Goal: Communication & Community: Answer question/provide support

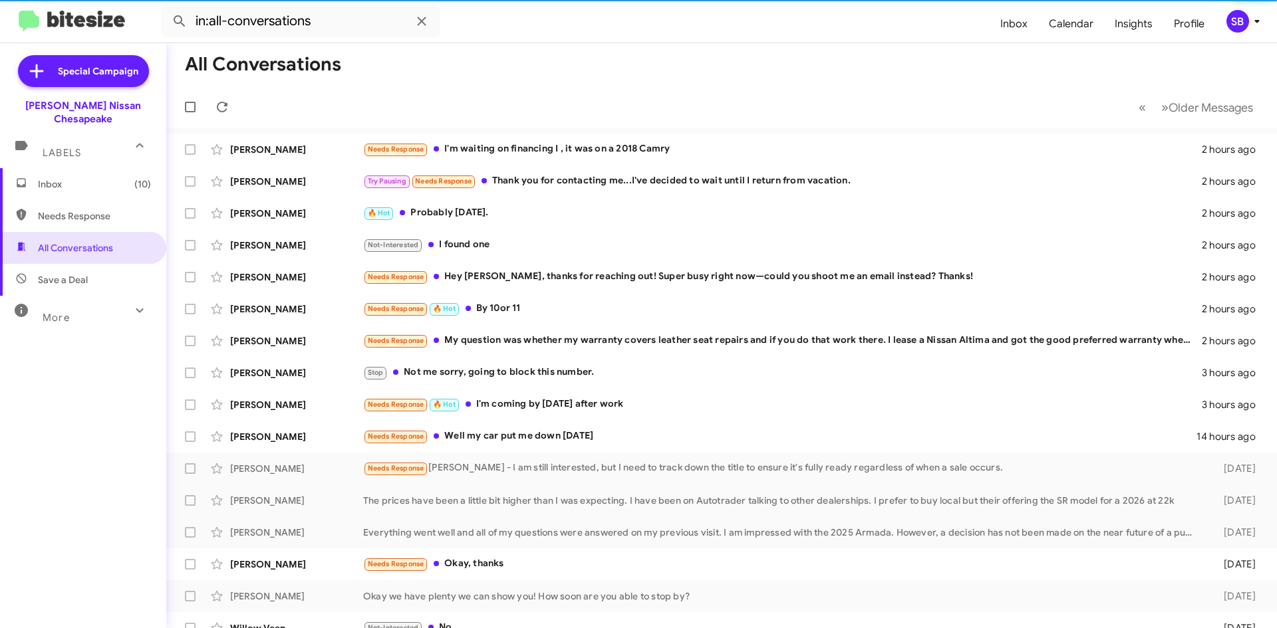
click at [87, 213] on span "Needs Response" at bounding box center [83, 216] width 166 height 32
type input "in:needs-response"
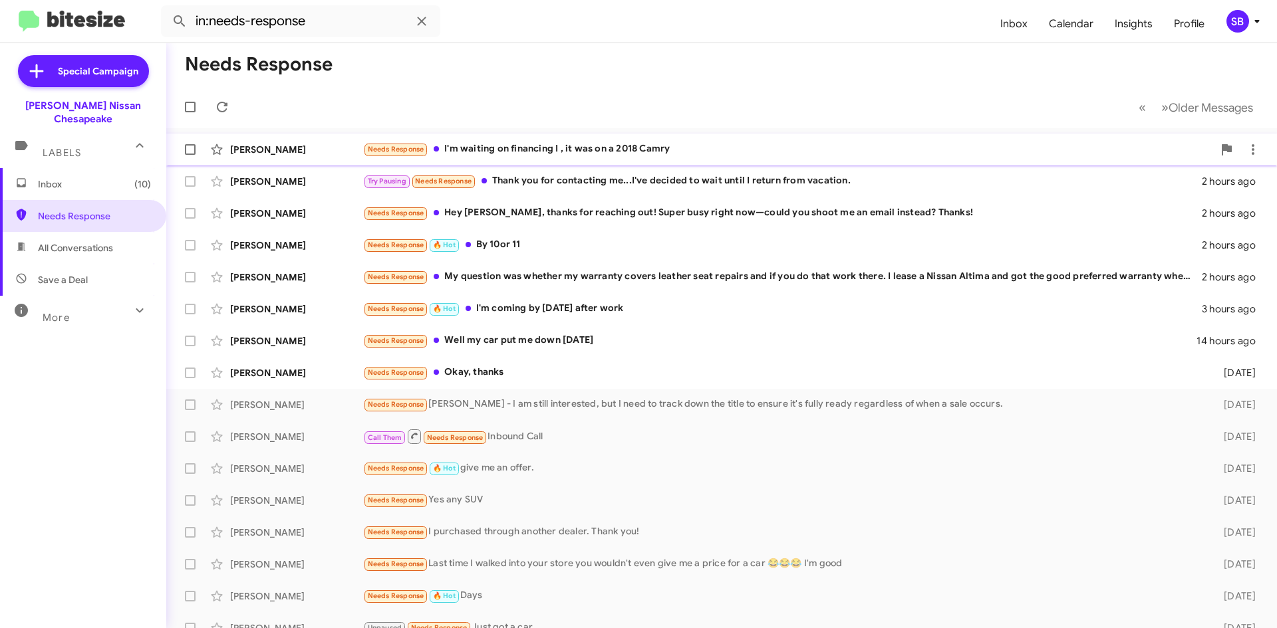
click at [560, 146] on div "Needs Response I'm waiting on financing I , it was on a 2018 Camry" at bounding box center [788, 149] width 850 height 15
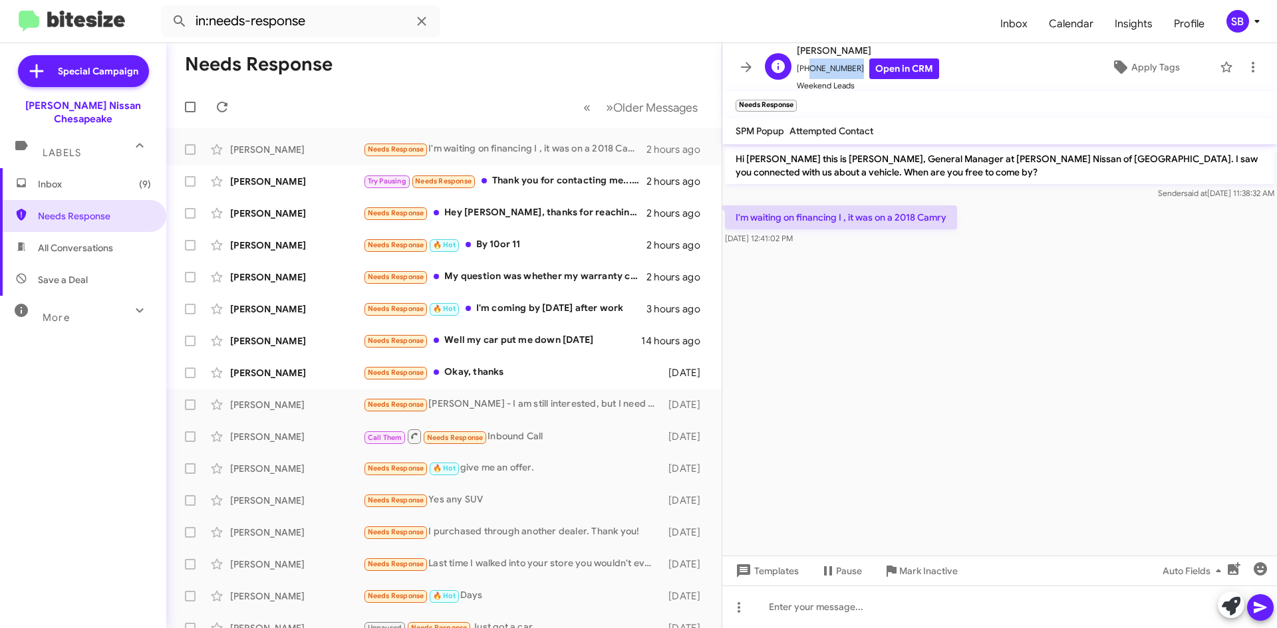
drag, startPoint x: 848, startPoint y: 67, endPoint x: 803, endPoint y: 75, distance: 45.9
click at [803, 75] on span "[PHONE_NUMBER] Open in CRM" at bounding box center [868, 69] width 142 height 21
copy span "9198696411"
click at [739, 610] on icon at bounding box center [738, 607] width 3 height 11
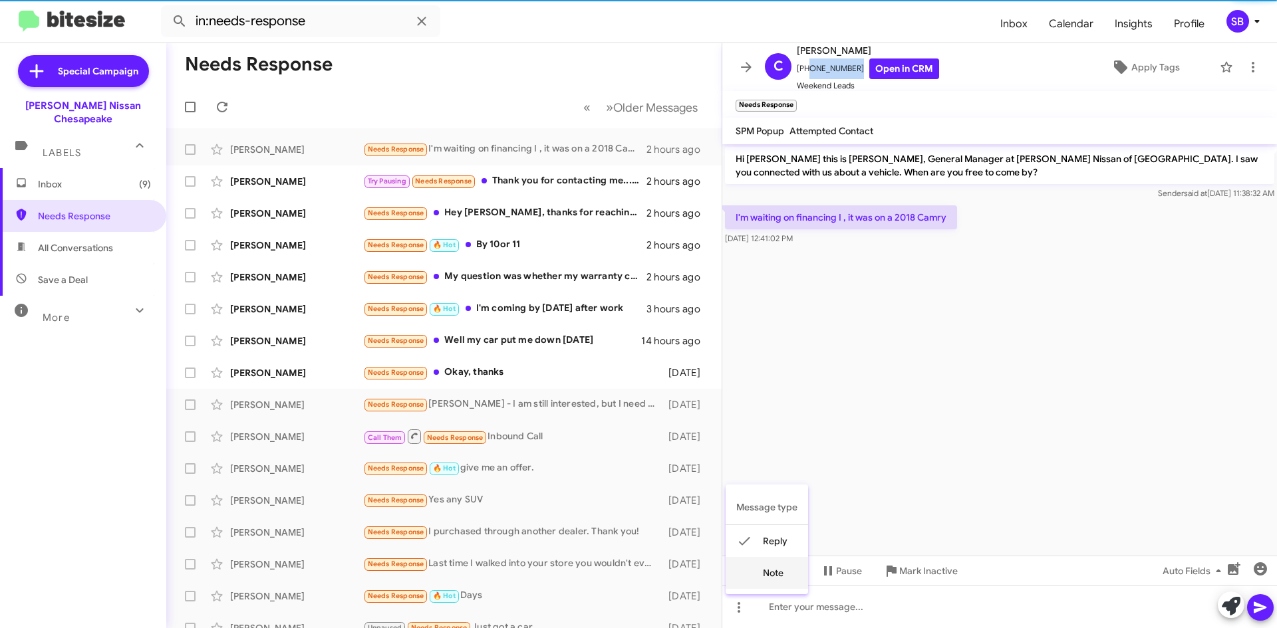
click at [761, 570] on button "note" at bounding box center [767, 573] width 82 height 32
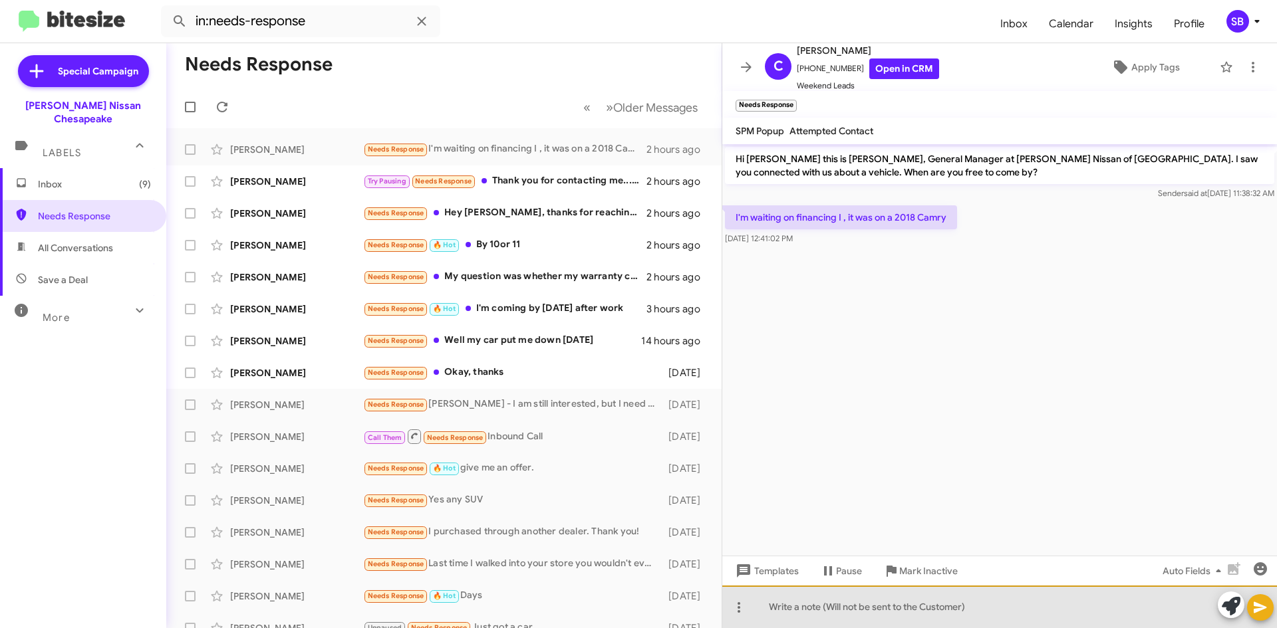
click at [835, 606] on div at bounding box center [999, 607] width 555 height 43
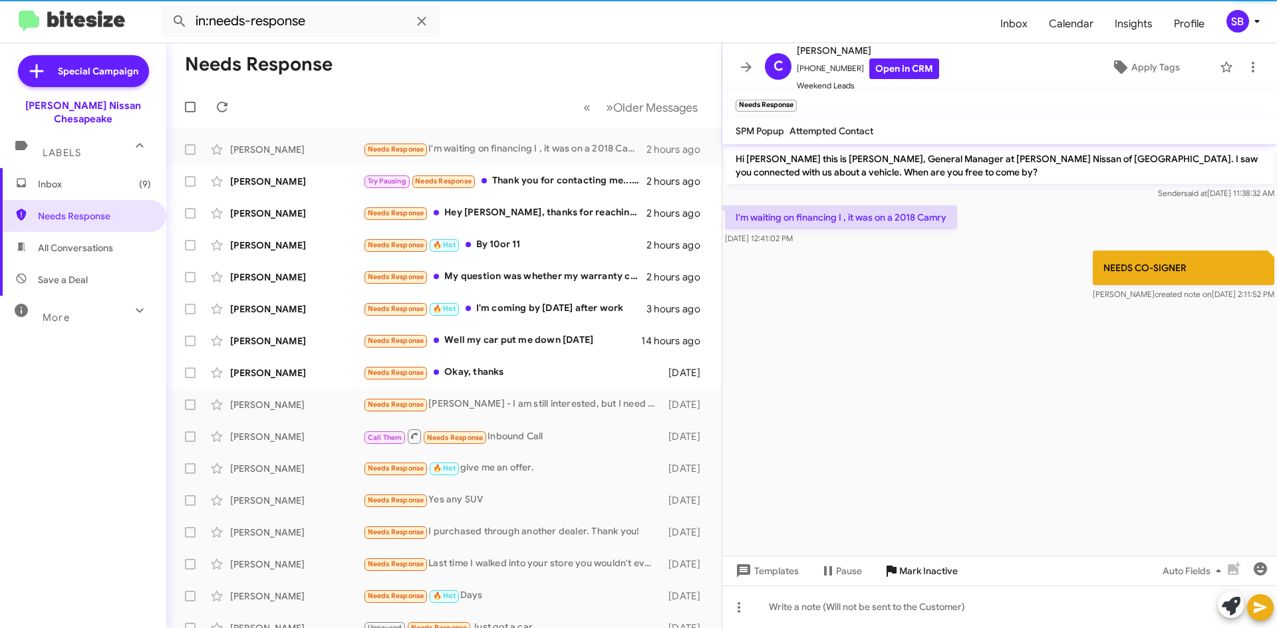
click at [924, 569] on span "Mark Inactive" at bounding box center [928, 571] width 59 height 24
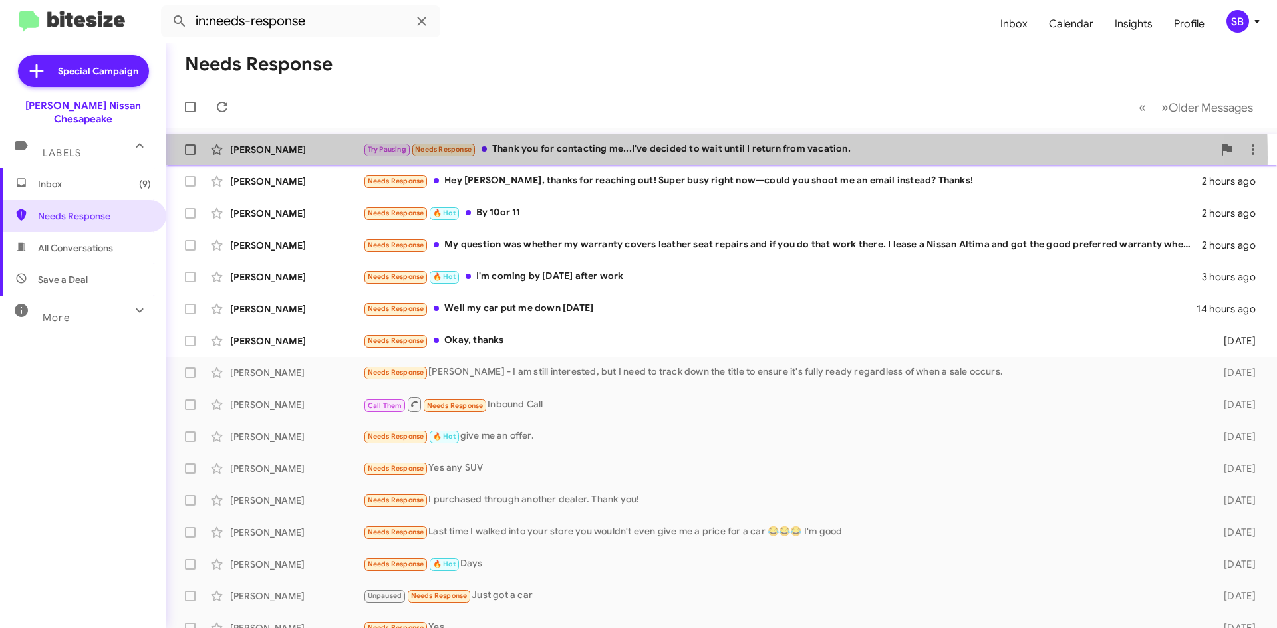
click at [570, 158] on div "[PERSON_NAME] Try Pausing Needs Response Thank you for contacting me...I've dec…" at bounding box center [721, 149] width 1089 height 27
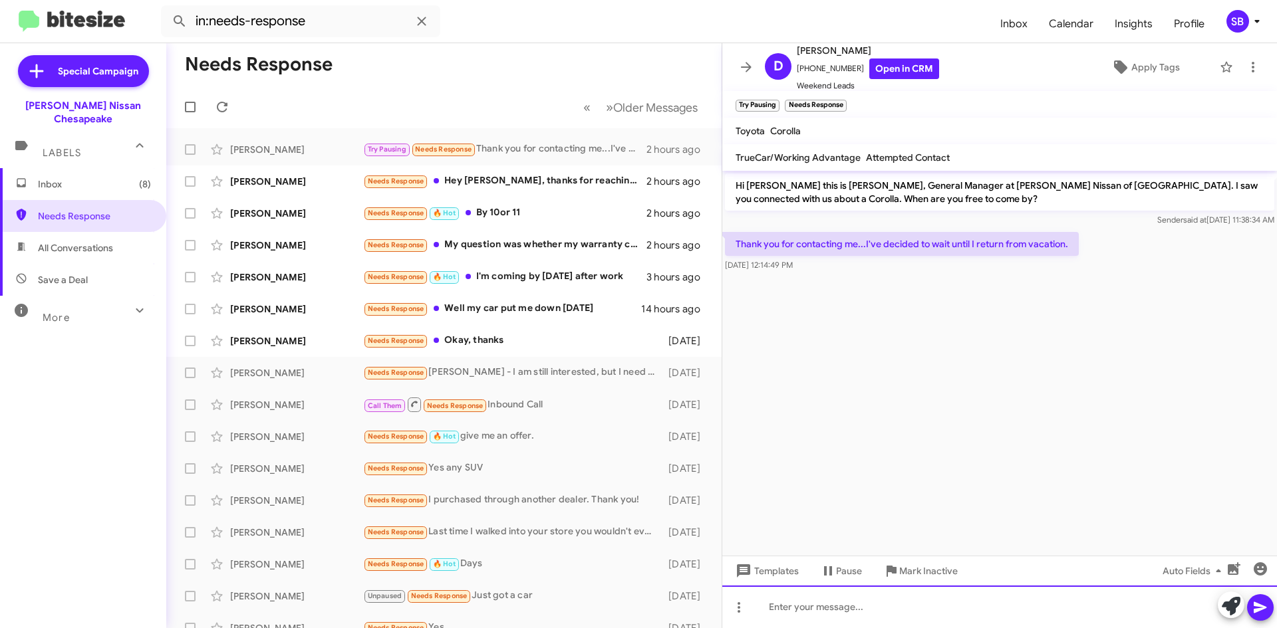
click at [858, 609] on div at bounding box center [999, 607] width 555 height 43
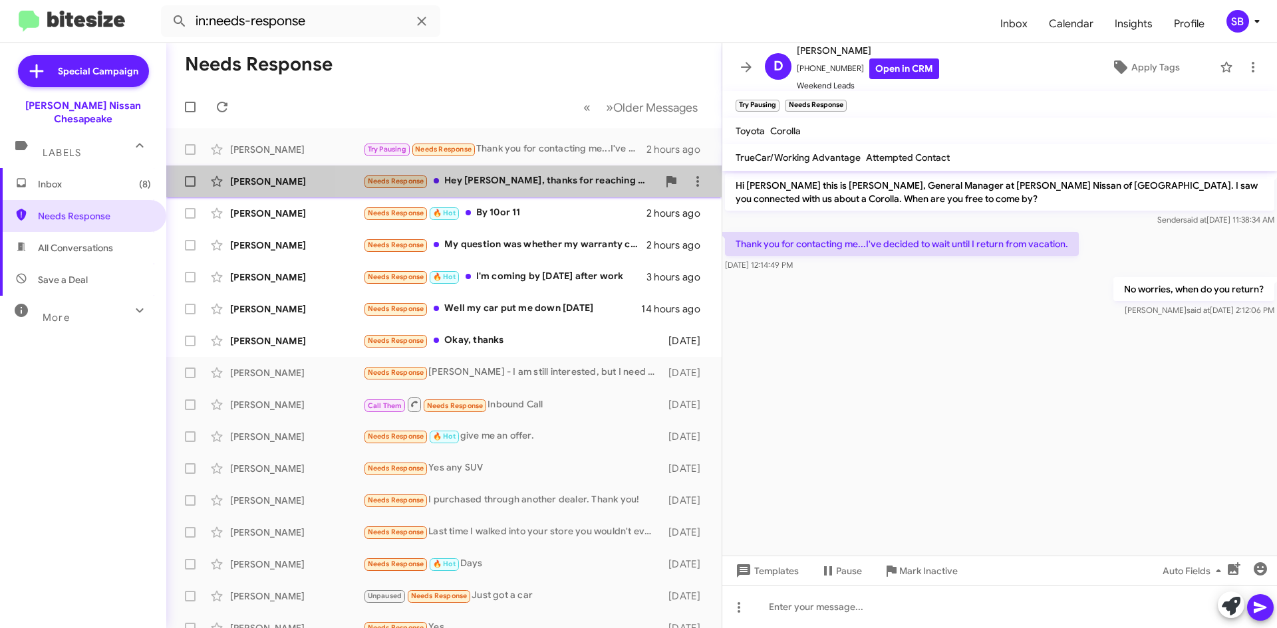
click at [561, 187] on div "Needs Response Hey [PERSON_NAME], thanks for reaching out! Super busy right now…" at bounding box center [510, 181] width 295 height 15
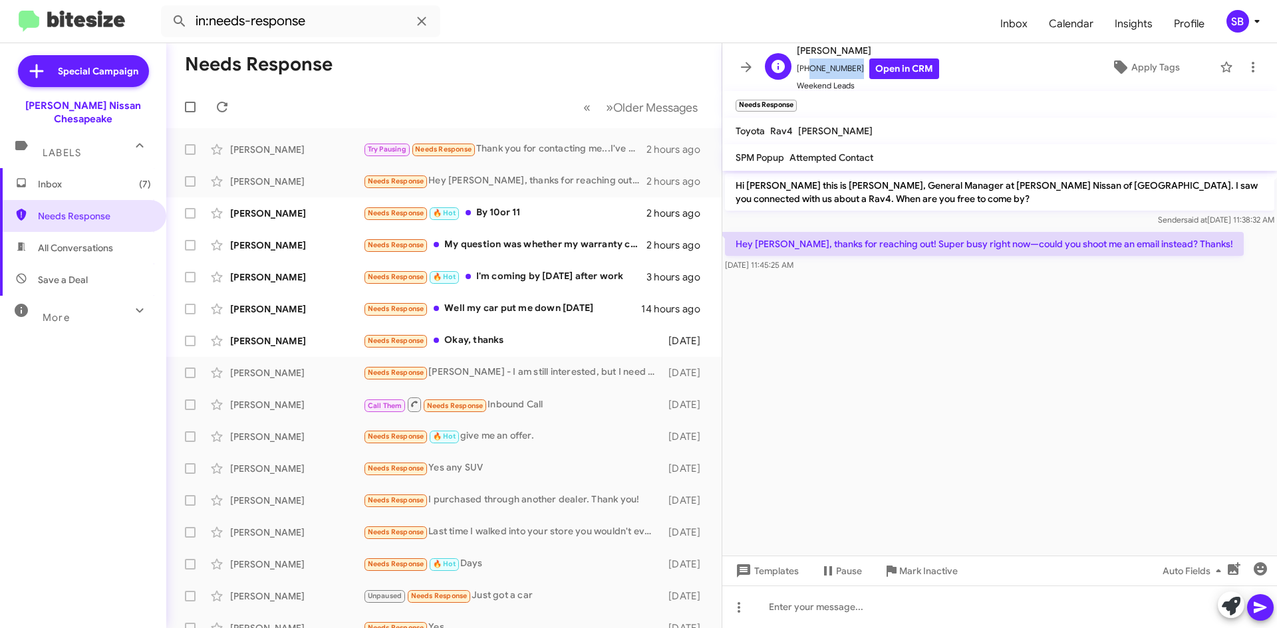
drag, startPoint x: 849, startPoint y: 70, endPoint x: 804, endPoint y: 74, distance: 44.7
click at [804, 74] on span "[PHONE_NUMBER] Open in CRM" at bounding box center [868, 69] width 142 height 21
copy span "5412081333"
click at [743, 606] on icon at bounding box center [739, 608] width 16 height 16
click at [767, 572] on button "note" at bounding box center [767, 573] width 82 height 32
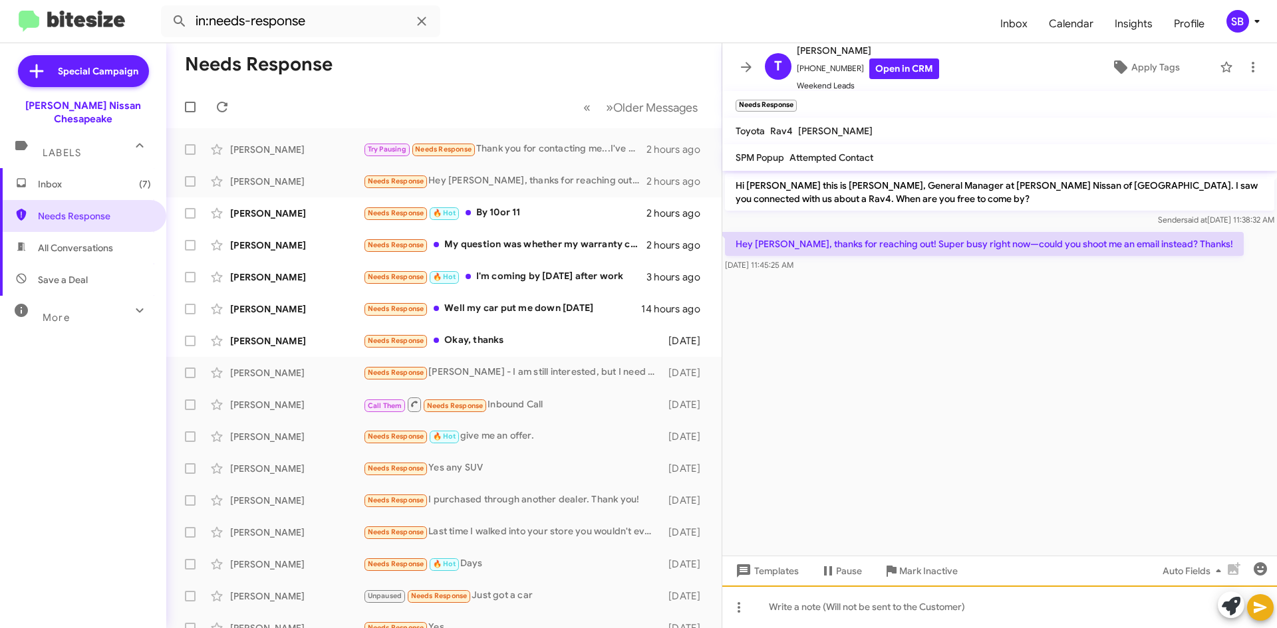
click at [794, 600] on div at bounding box center [999, 607] width 555 height 43
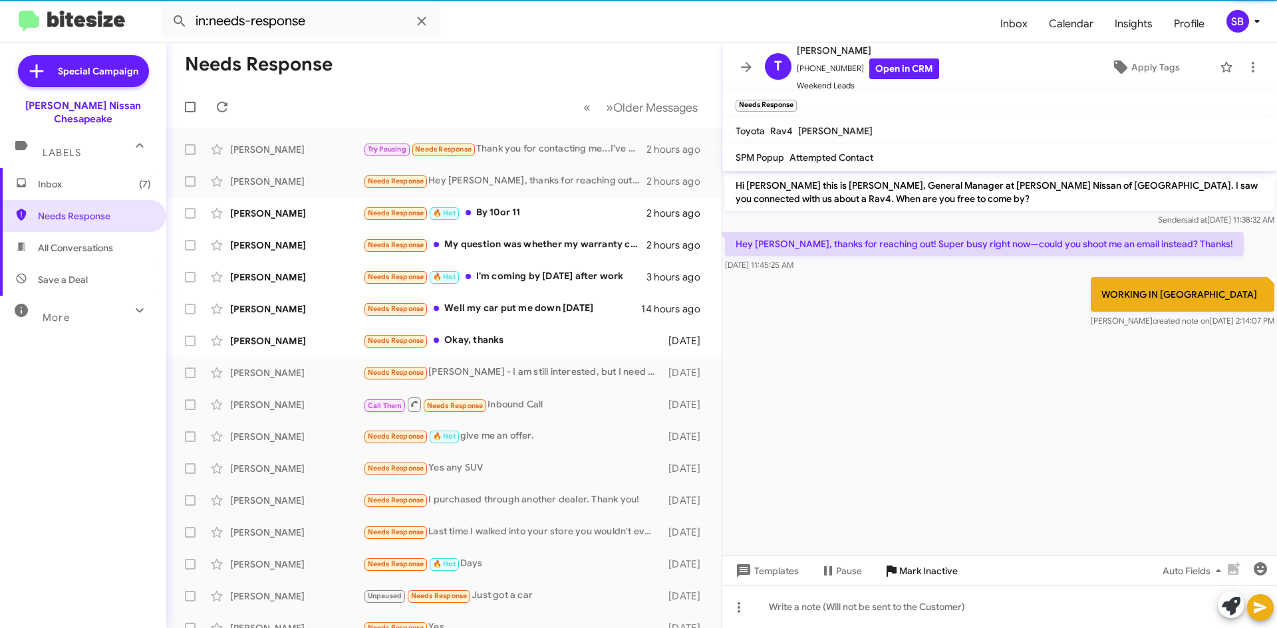
click at [922, 569] on span "Mark Inactive" at bounding box center [928, 571] width 59 height 24
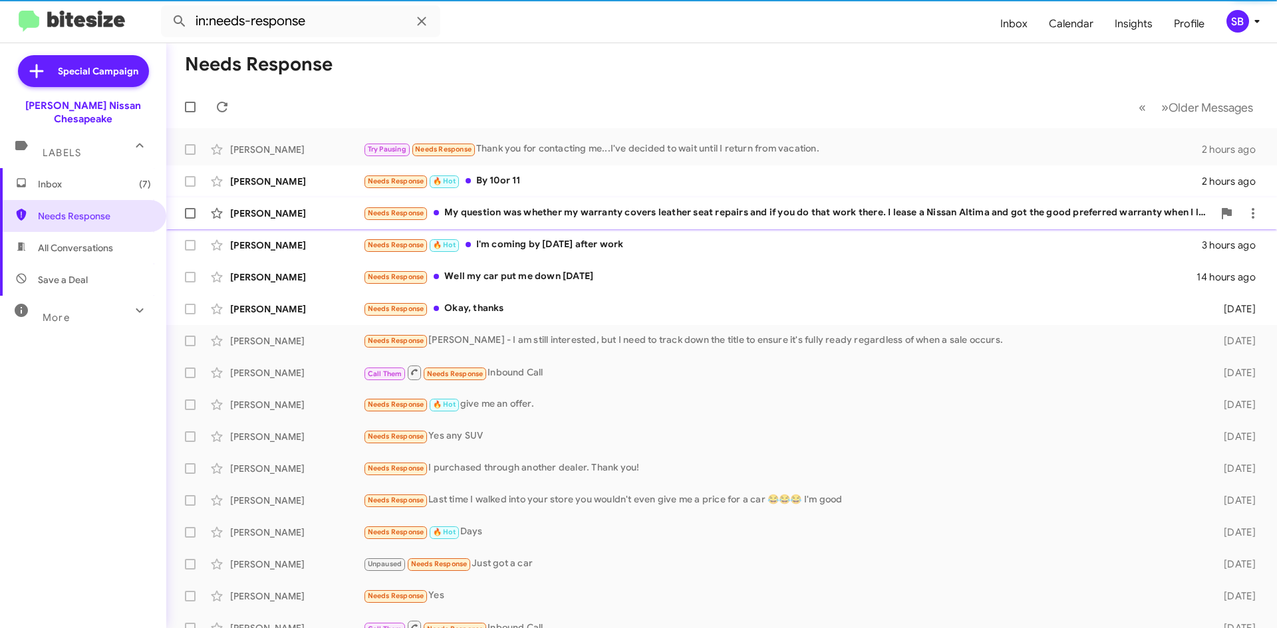
click at [516, 221] on div "Needs Response My question was whether my warranty covers leather seat repairs …" at bounding box center [788, 212] width 850 height 15
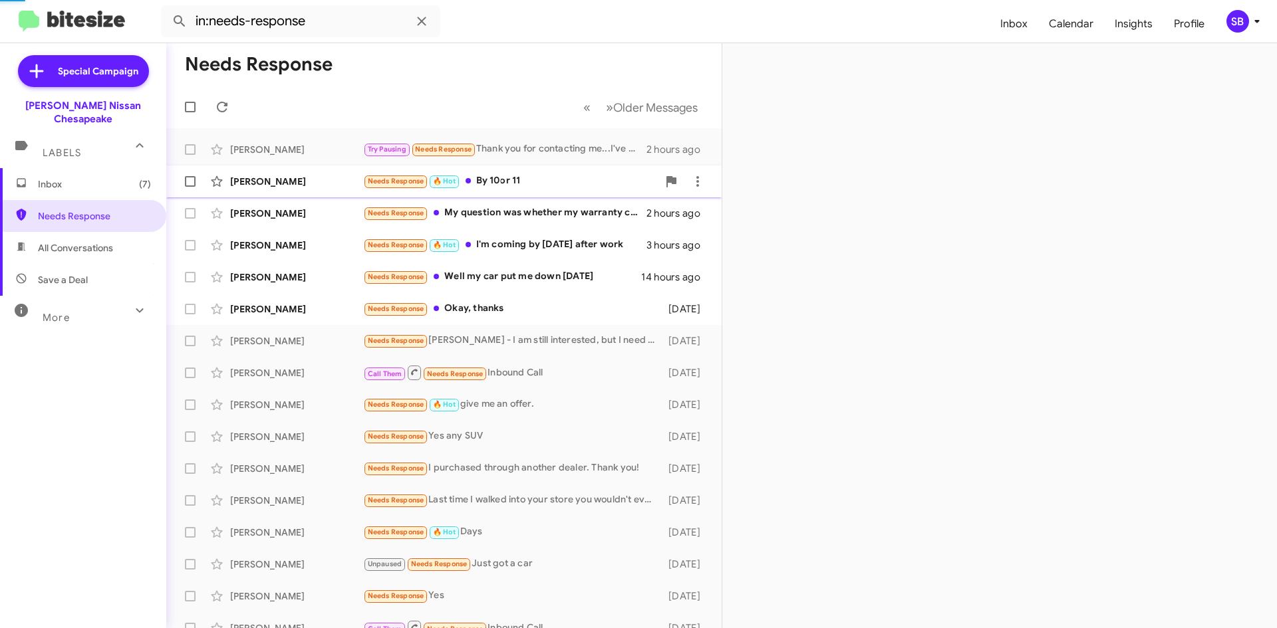
click at [517, 183] on div "Needs Response 🔥 Hot By 10or 11" at bounding box center [510, 181] width 295 height 15
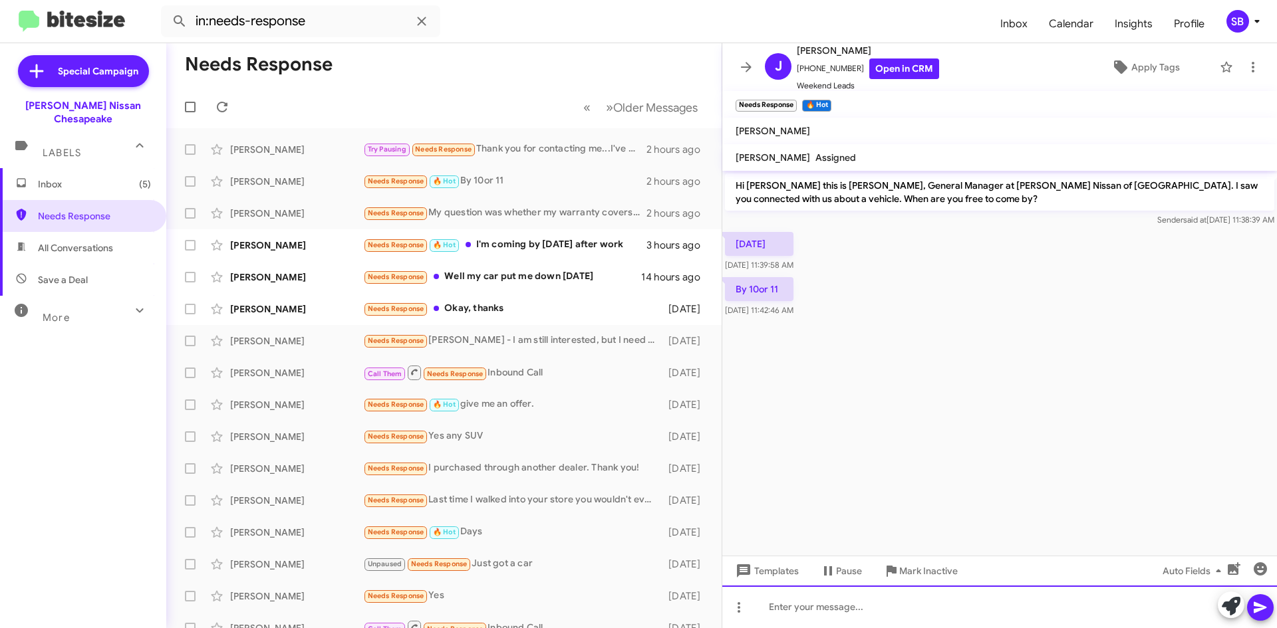
click at [799, 618] on div at bounding box center [999, 607] width 555 height 43
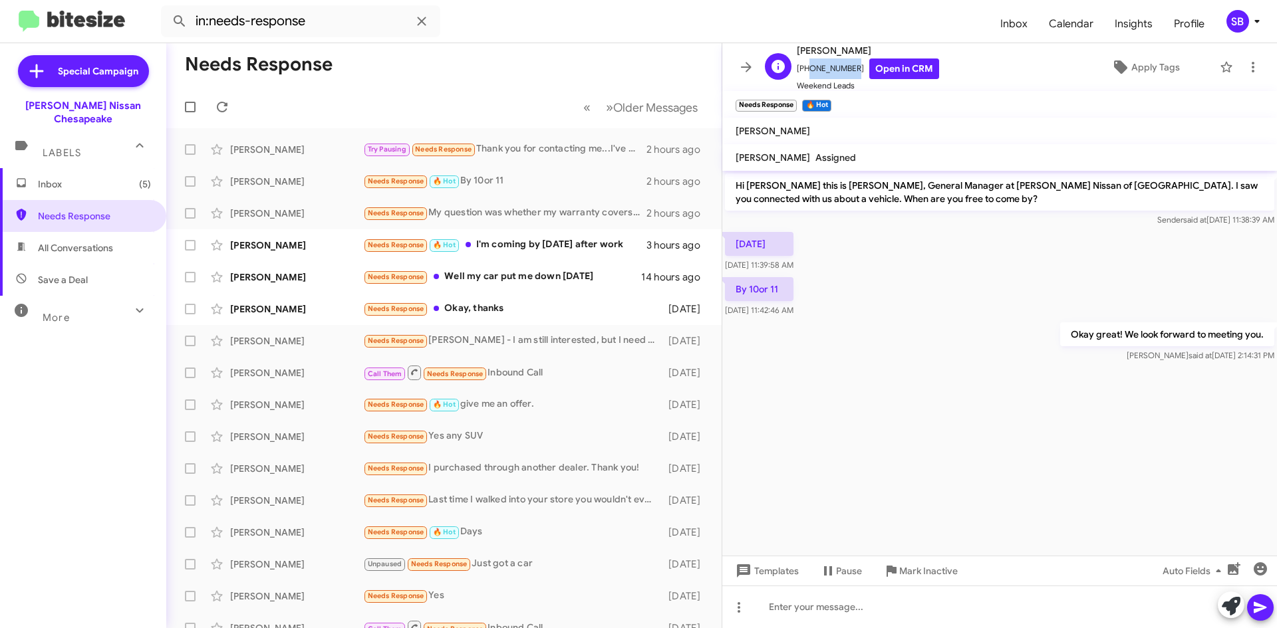
drag, startPoint x: 844, startPoint y: 68, endPoint x: 805, endPoint y: 76, distance: 39.4
click at [805, 76] on span "[PHONE_NUMBER] Open in CRM" at bounding box center [868, 69] width 142 height 21
copy span "7573529674"
click at [739, 614] on icon at bounding box center [739, 608] width 16 height 16
click at [769, 579] on button "note" at bounding box center [767, 573] width 82 height 32
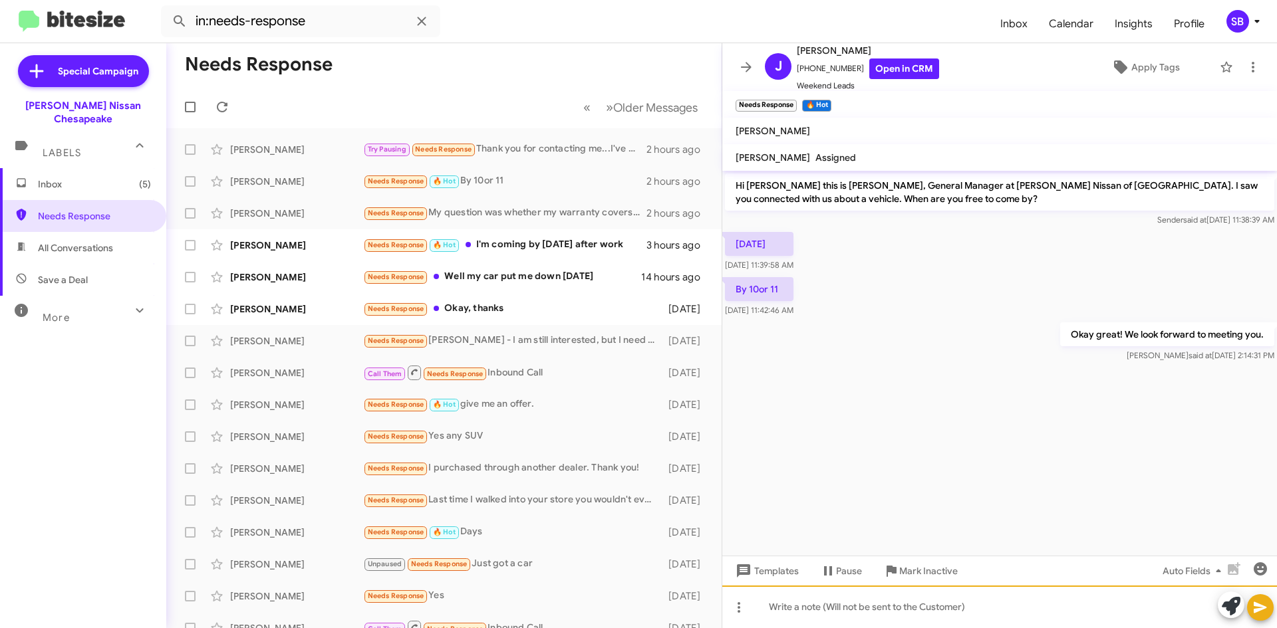
click at [824, 608] on div at bounding box center [999, 607] width 555 height 43
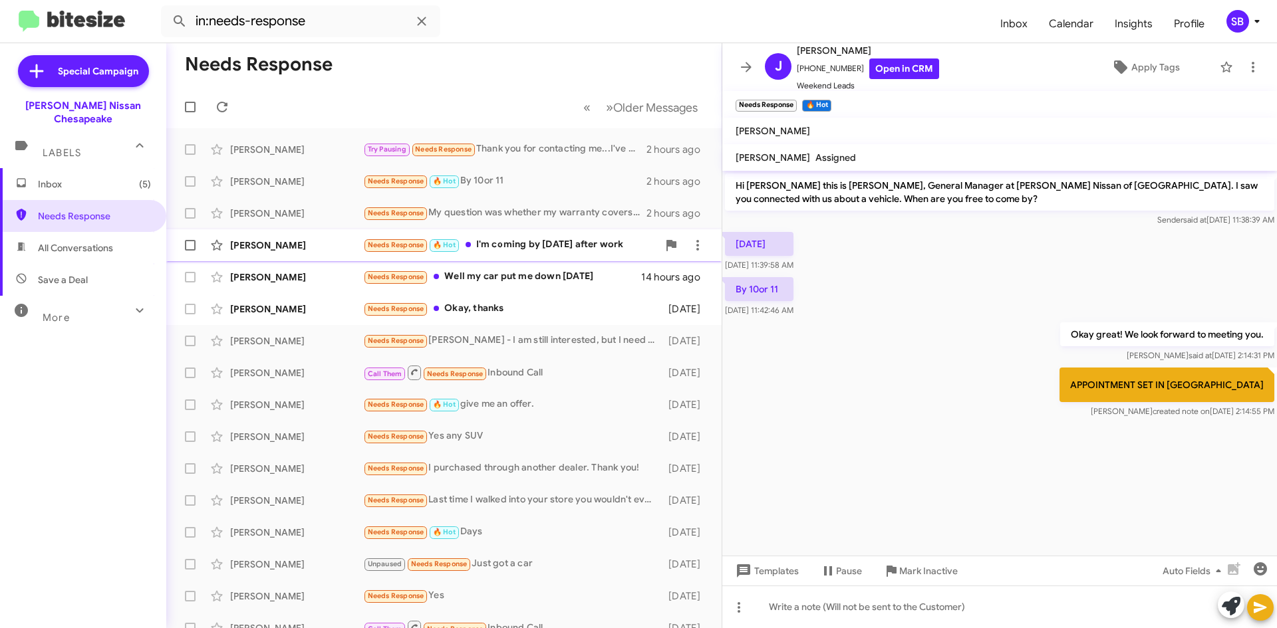
click at [527, 235] on div "[PERSON_NAME] Needs Response 🔥 Hot I'm coming by [DATE] after work 3 hours ago" at bounding box center [444, 245] width 534 height 27
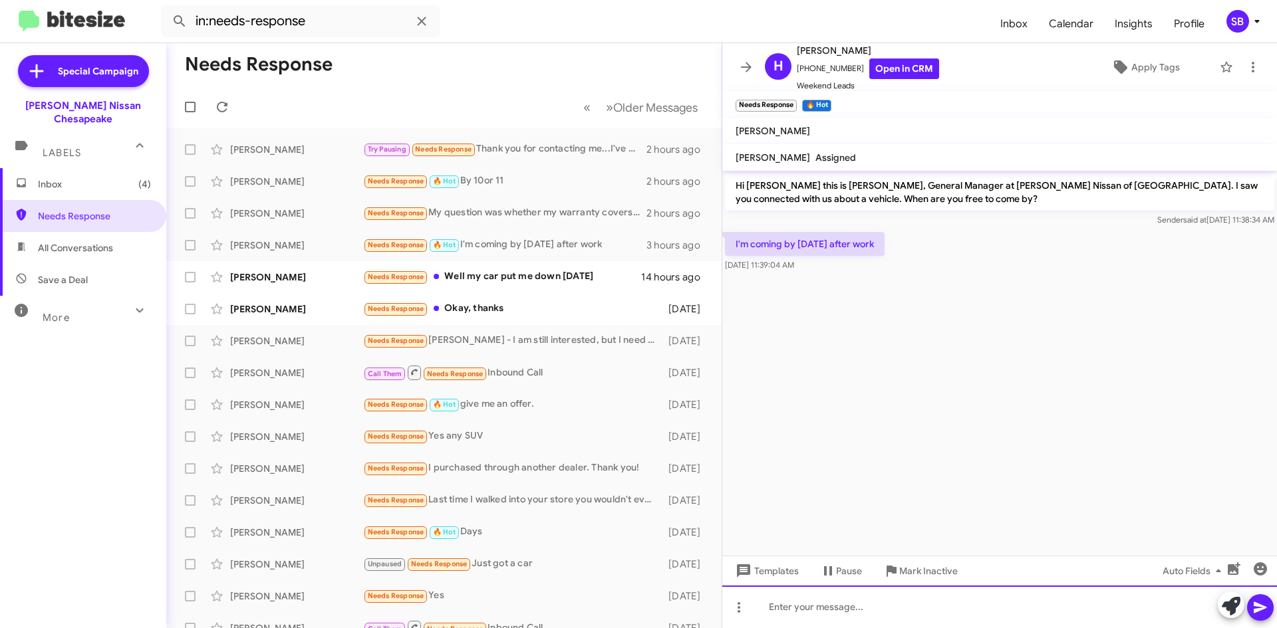
click at [808, 606] on div at bounding box center [999, 607] width 555 height 43
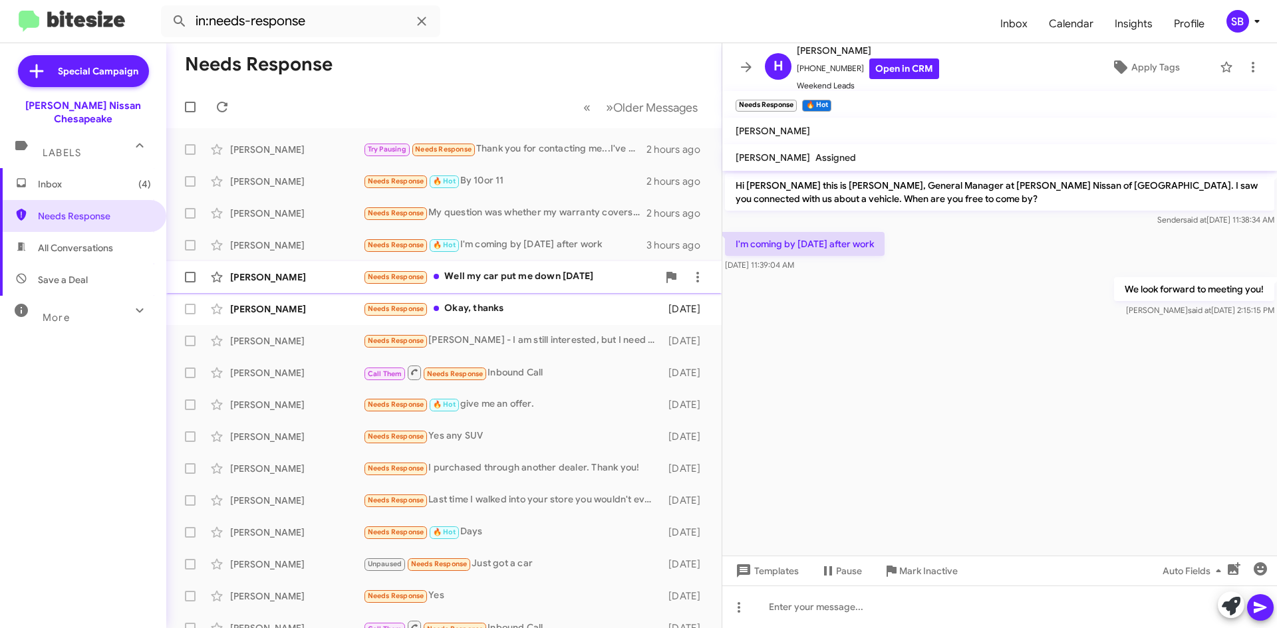
click at [532, 279] on div "Needs Response Well my car put me down [DATE]" at bounding box center [510, 276] width 295 height 15
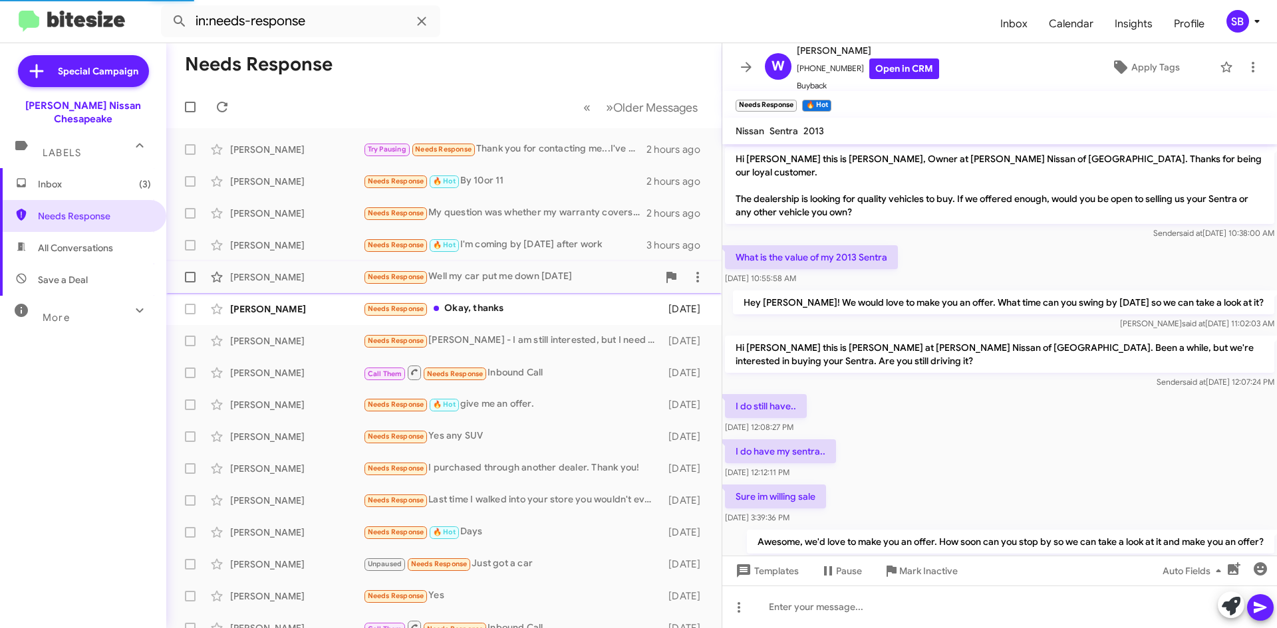
scroll to position [78, 0]
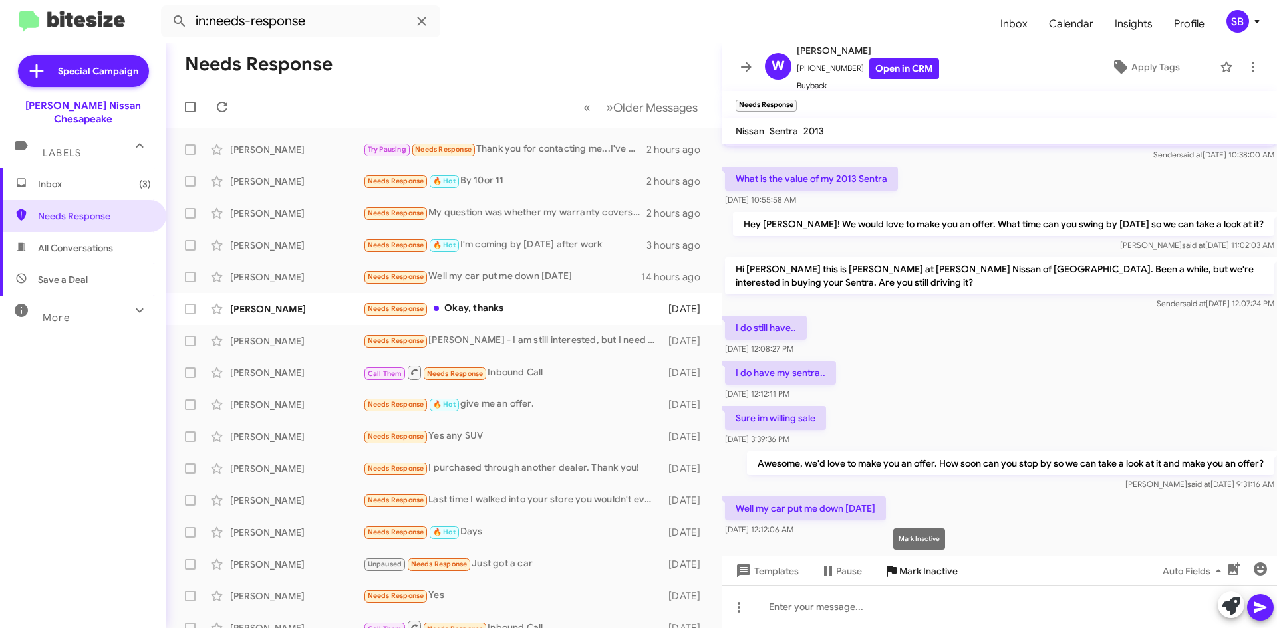
click at [919, 575] on span "Mark Inactive" at bounding box center [928, 571] width 59 height 24
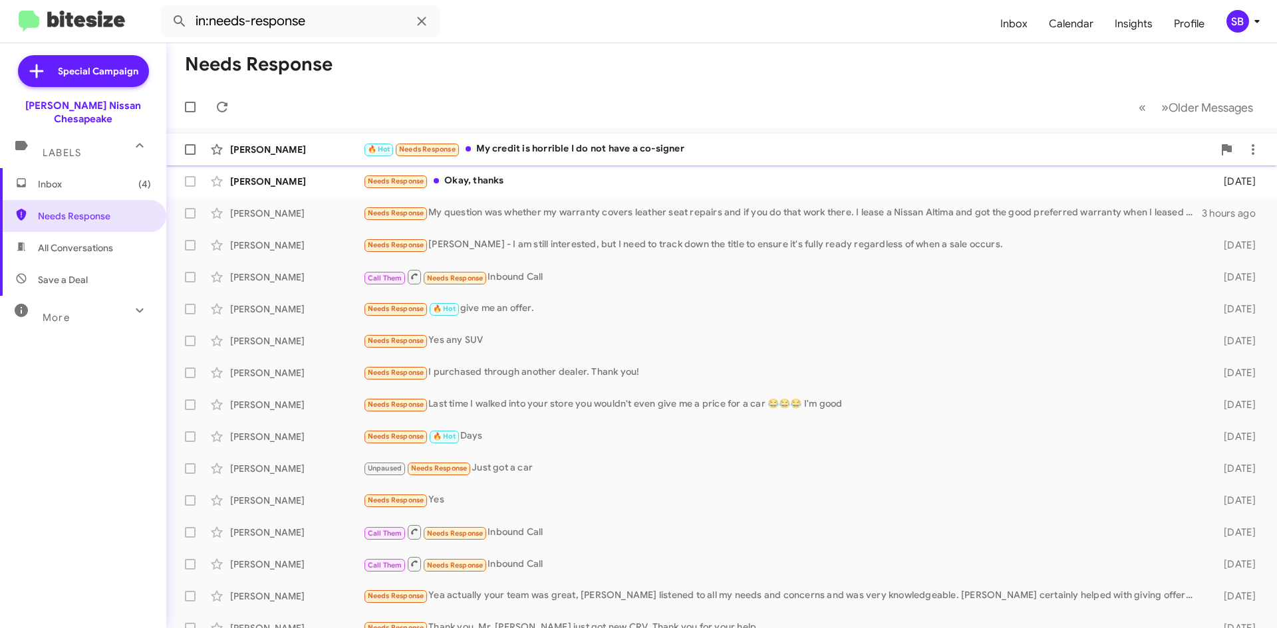
click at [571, 155] on div "🔥 Hot Needs Response My credit is horrible I do not have a co-signer" at bounding box center [788, 149] width 850 height 15
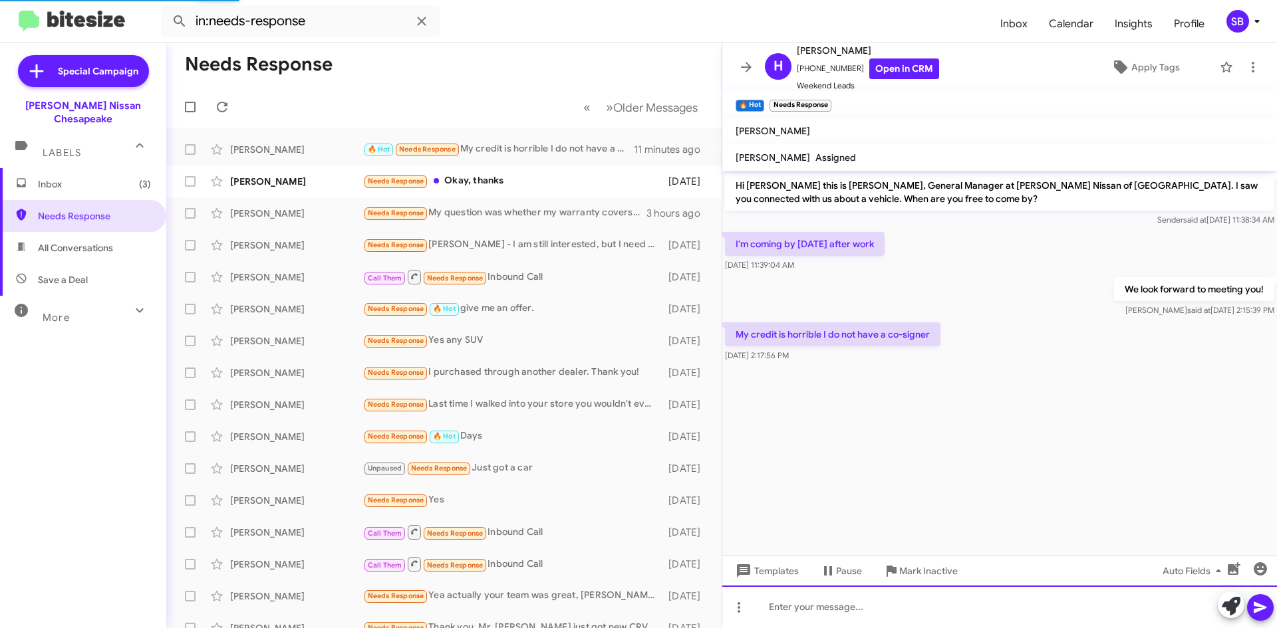
click at [825, 603] on div at bounding box center [999, 607] width 555 height 43
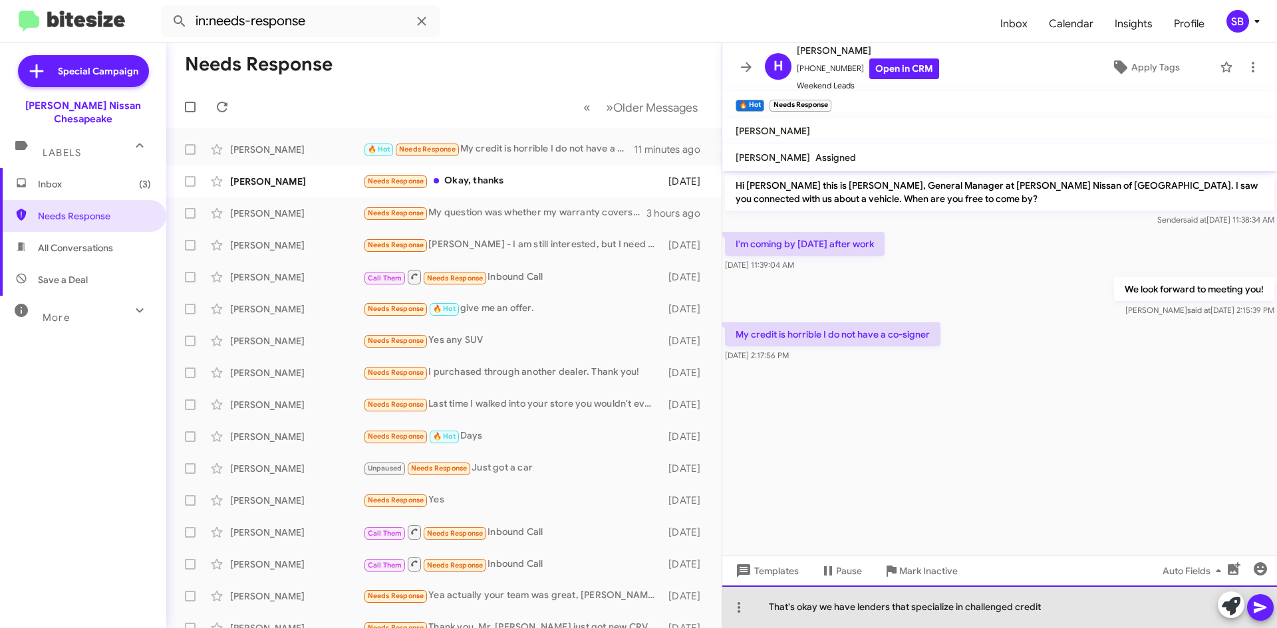
click at [1052, 615] on div "That's okay we have lenders that specialize in challenged credit" at bounding box center [999, 607] width 555 height 43
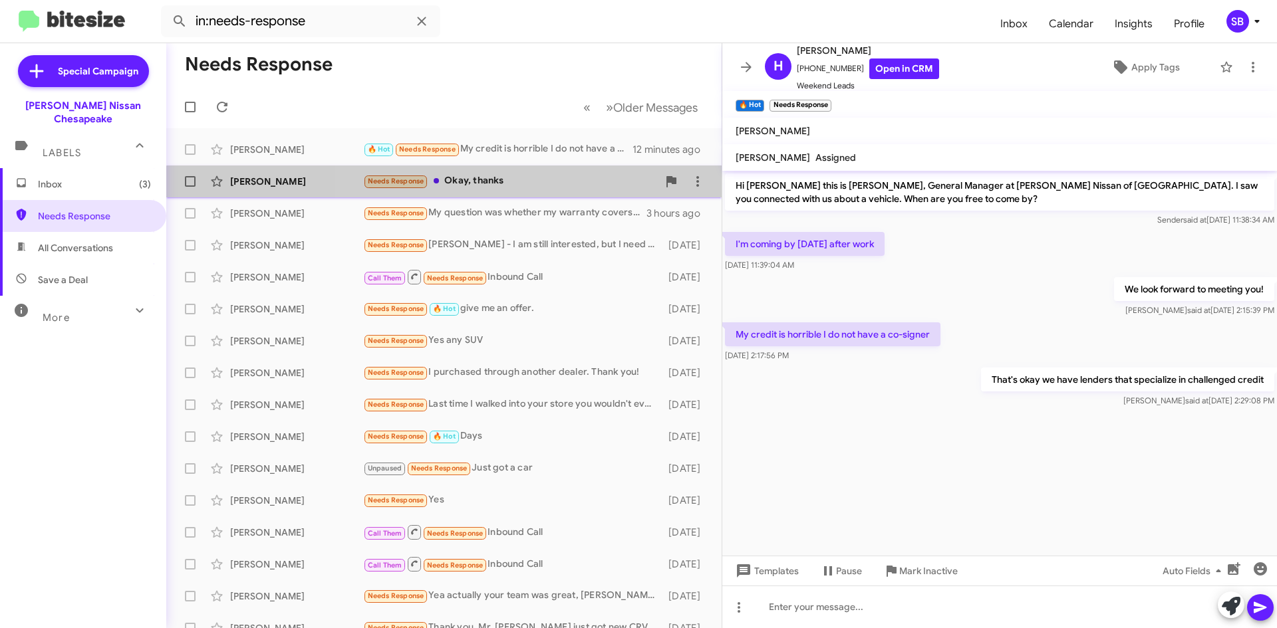
click at [551, 188] on div "Needs Response Okay, thanks" at bounding box center [510, 181] width 295 height 15
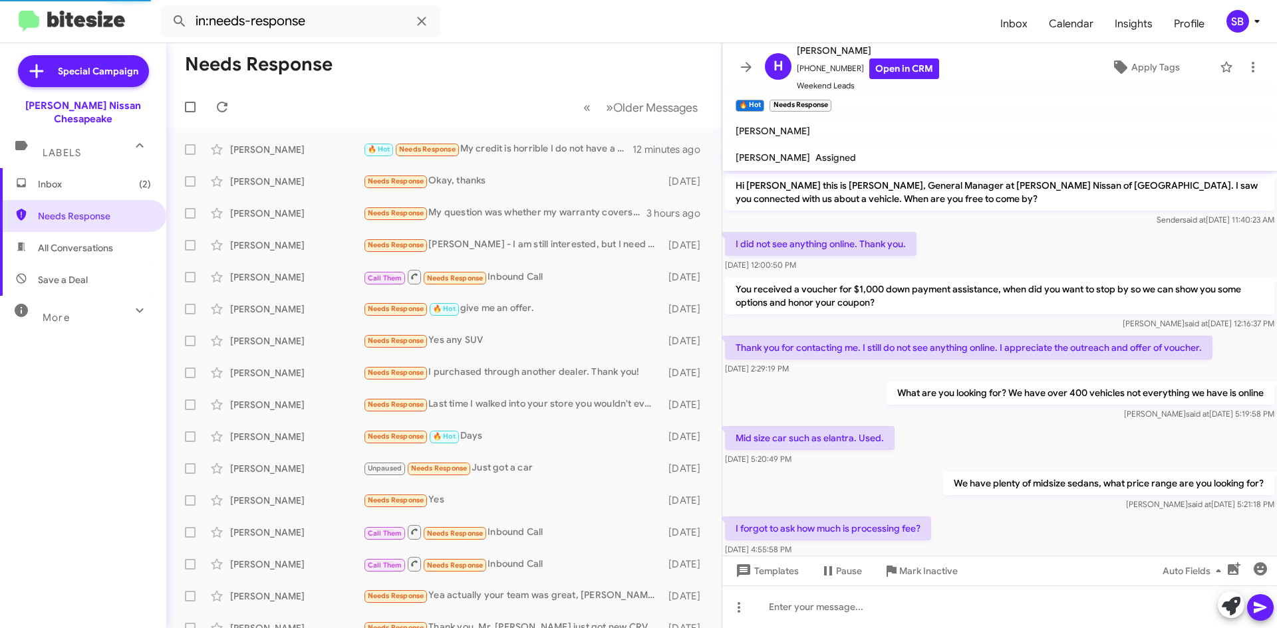
scroll to position [127, 0]
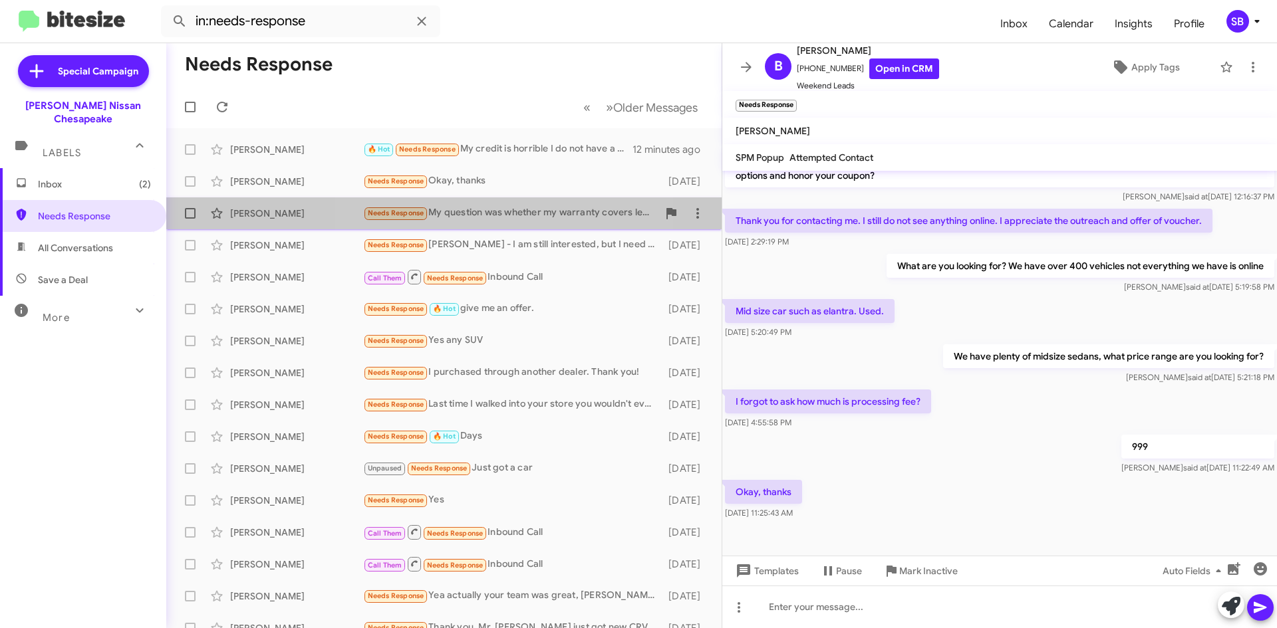
click at [503, 211] on div "Needs Response My question was whether my warranty covers leather seat repairs …" at bounding box center [510, 212] width 295 height 15
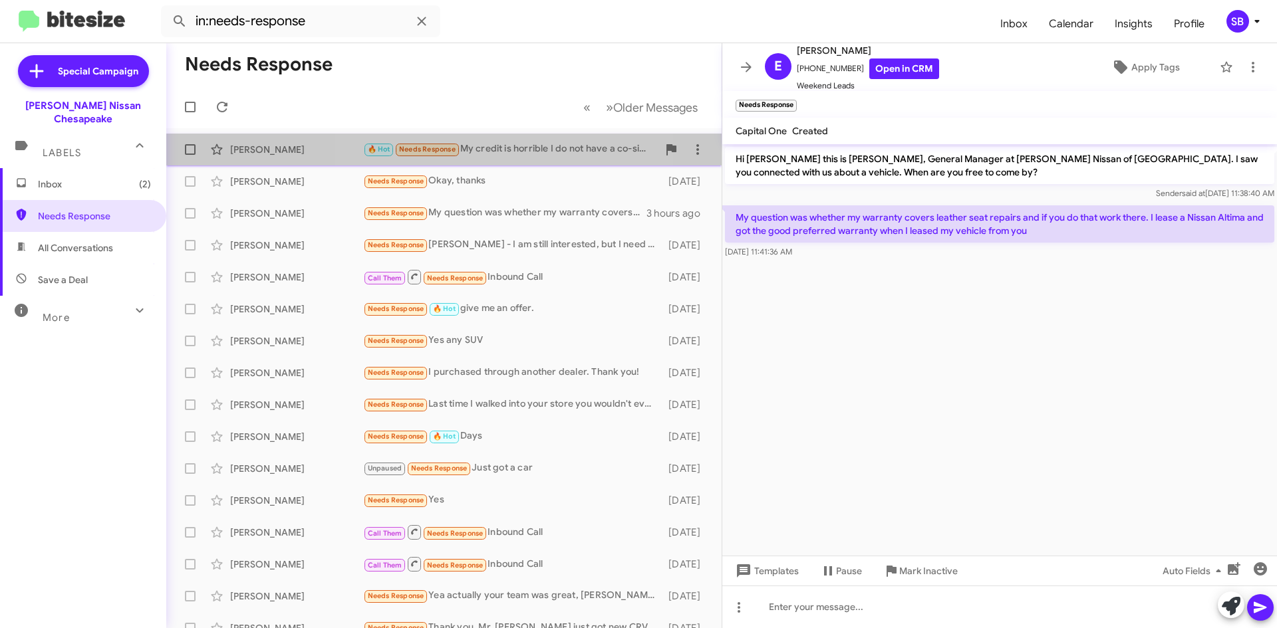
click at [513, 151] on div "🔥 Hot Needs Response My credit is horrible I do not have a co-signer" at bounding box center [510, 149] width 295 height 15
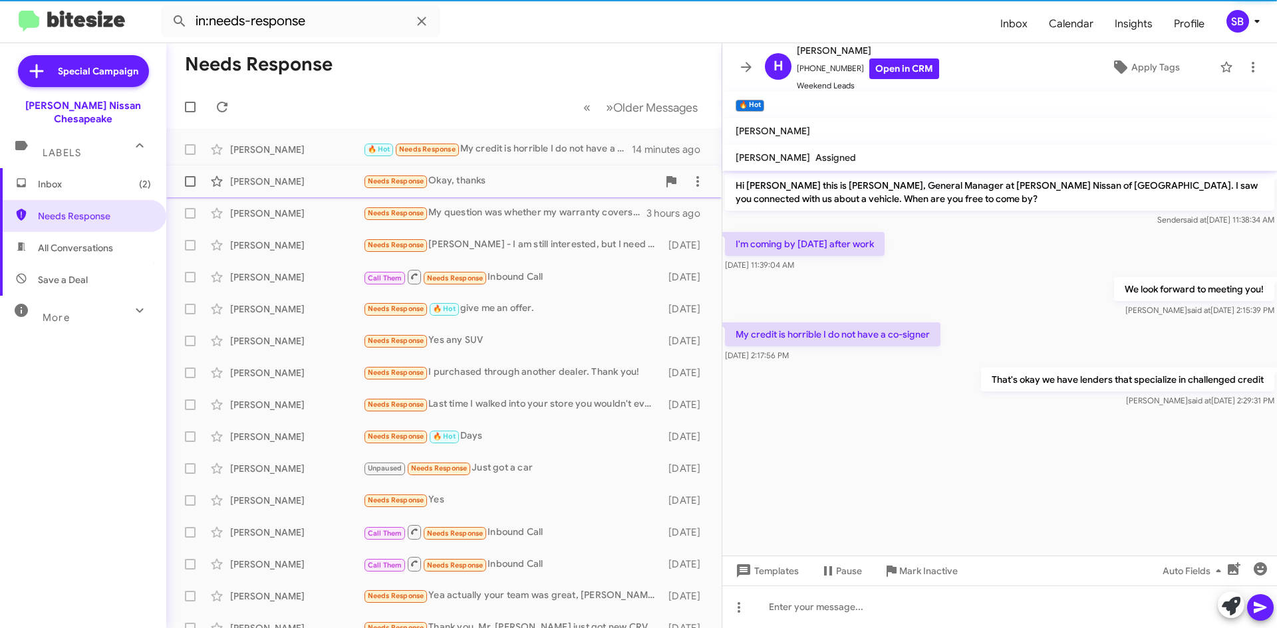
click at [502, 182] on div "Needs Response Okay, thanks" at bounding box center [510, 181] width 295 height 15
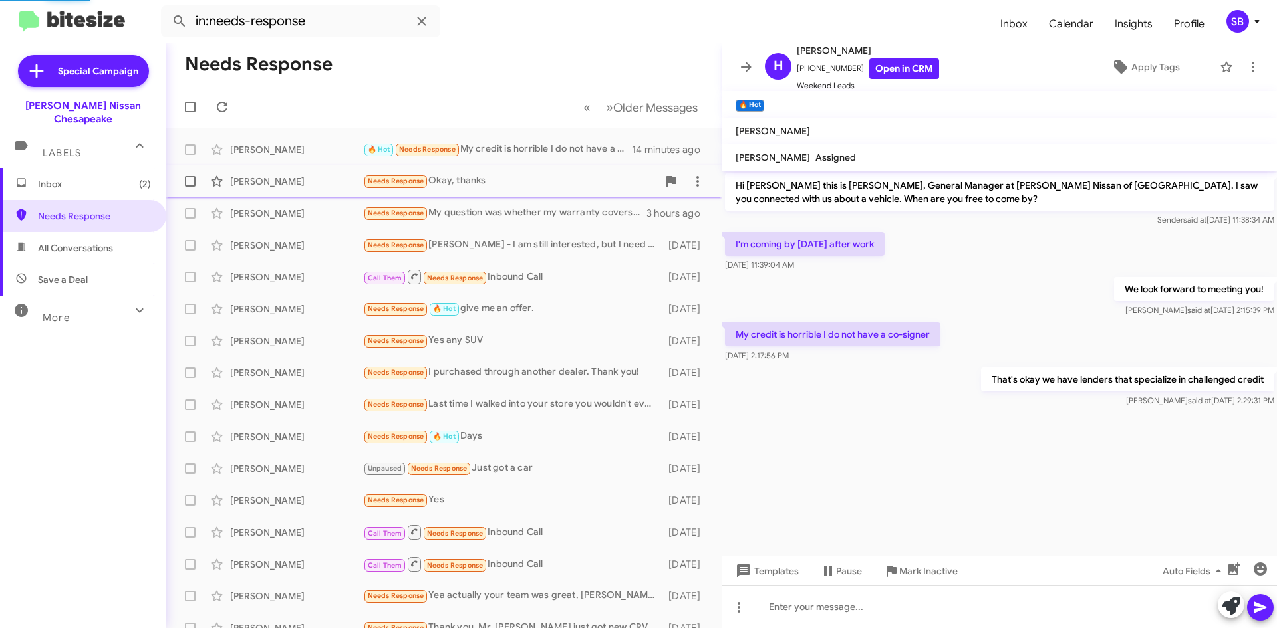
scroll to position [127, 0]
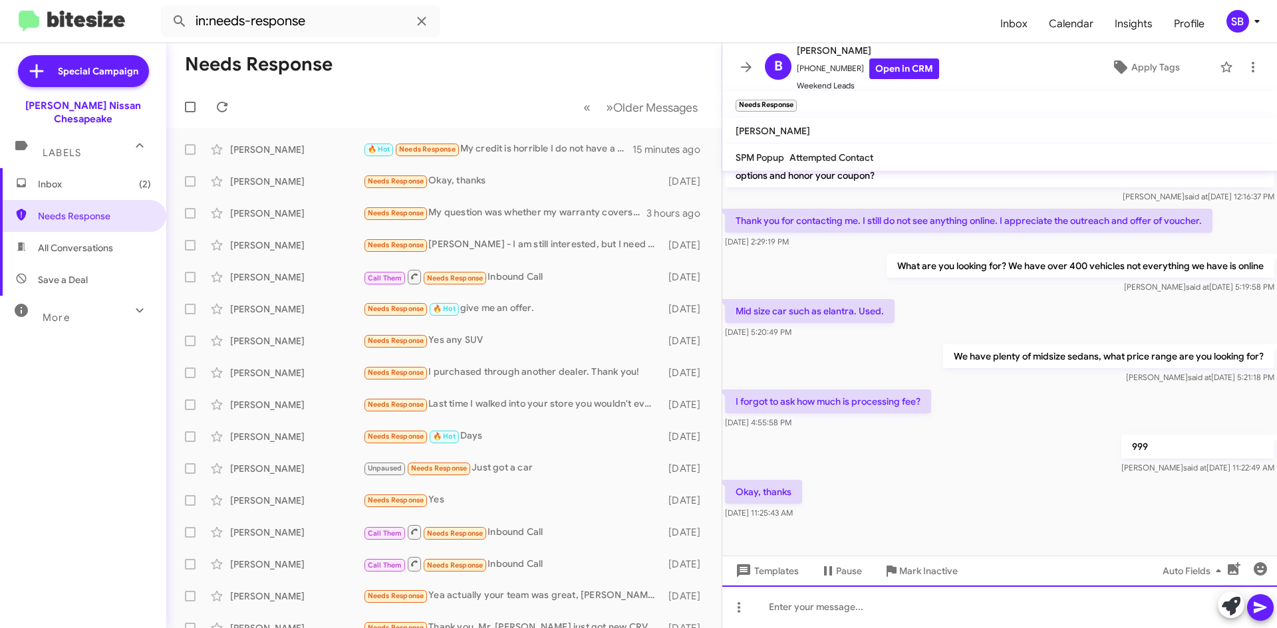
click at [844, 608] on div at bounding box center [999, 607] width 555 height 43
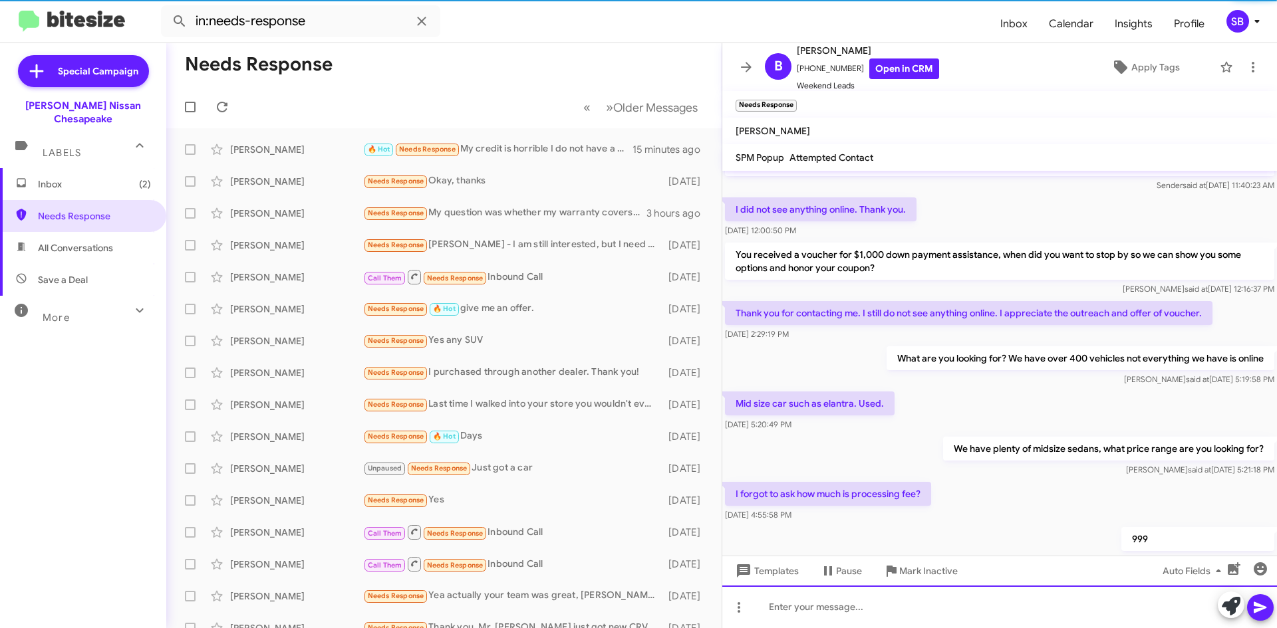
scroll to position [176, 0]
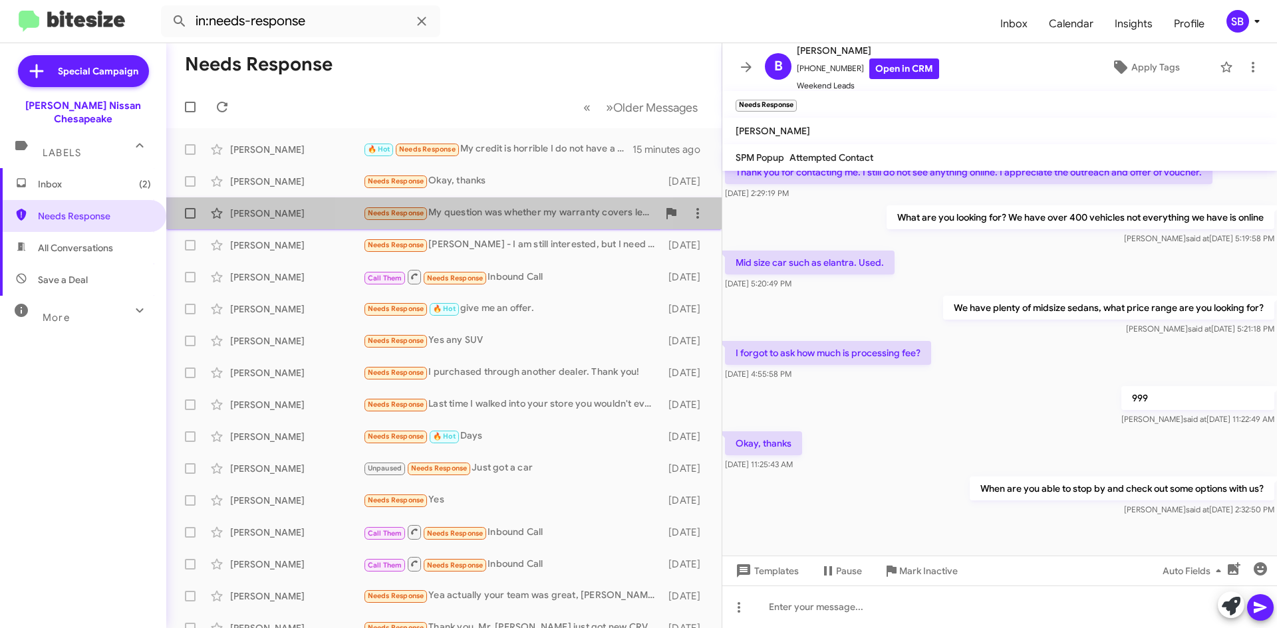
click at [479, 212] on div "Needs Response My question was whether my warranty covers leather seat repairs …" at bounding box center [510, 212] width 295 height 15
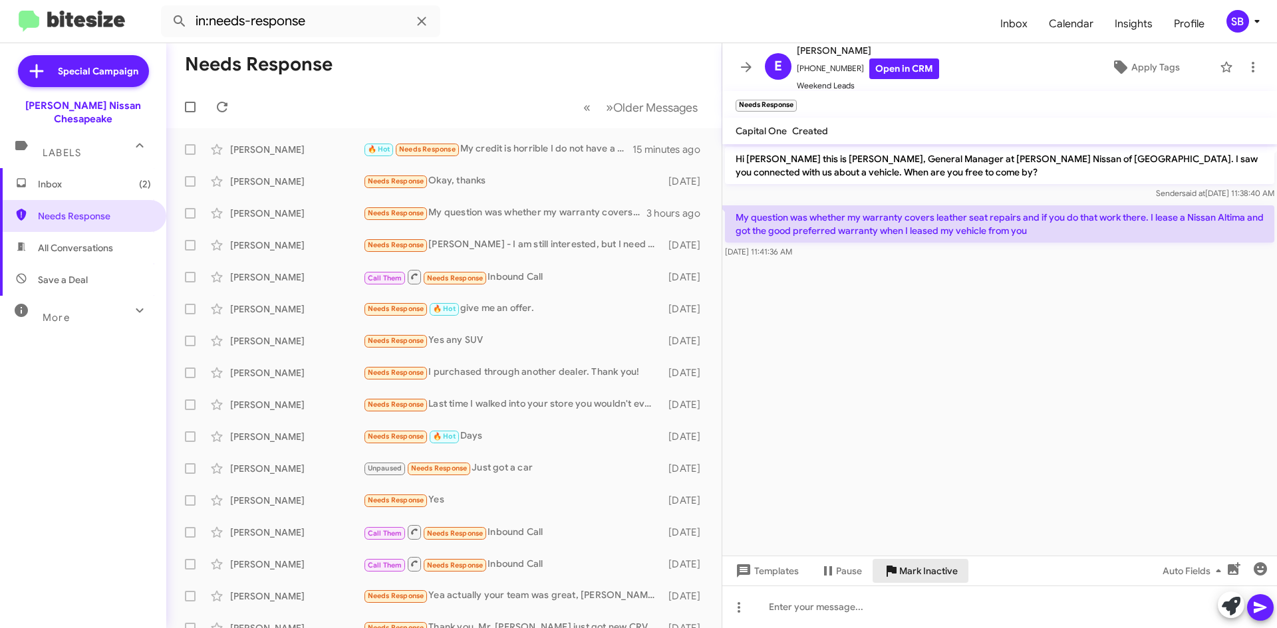
click at [916, 573] on span "Mark Inactive" at bounding box center [928, 571] width 59 height 24
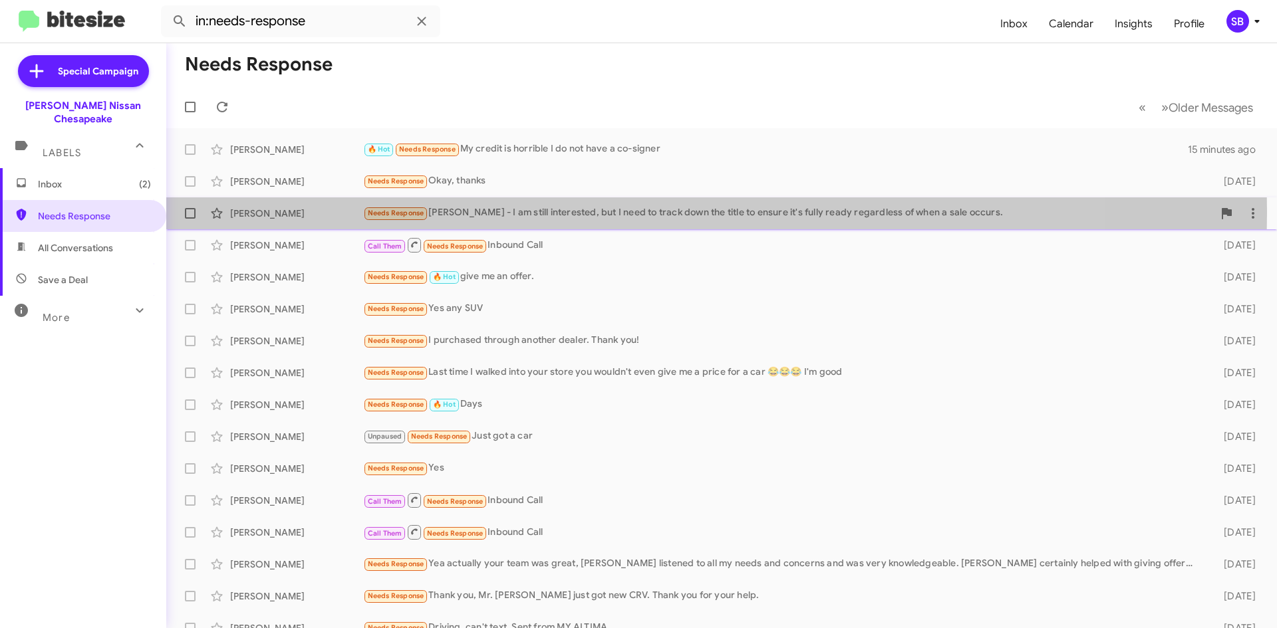
click at [510, 212] on div "Needs Response [PERSON_NAME] - I am still interested, but I need to track down …" at bounding box center [788, 212] width 850 height 15
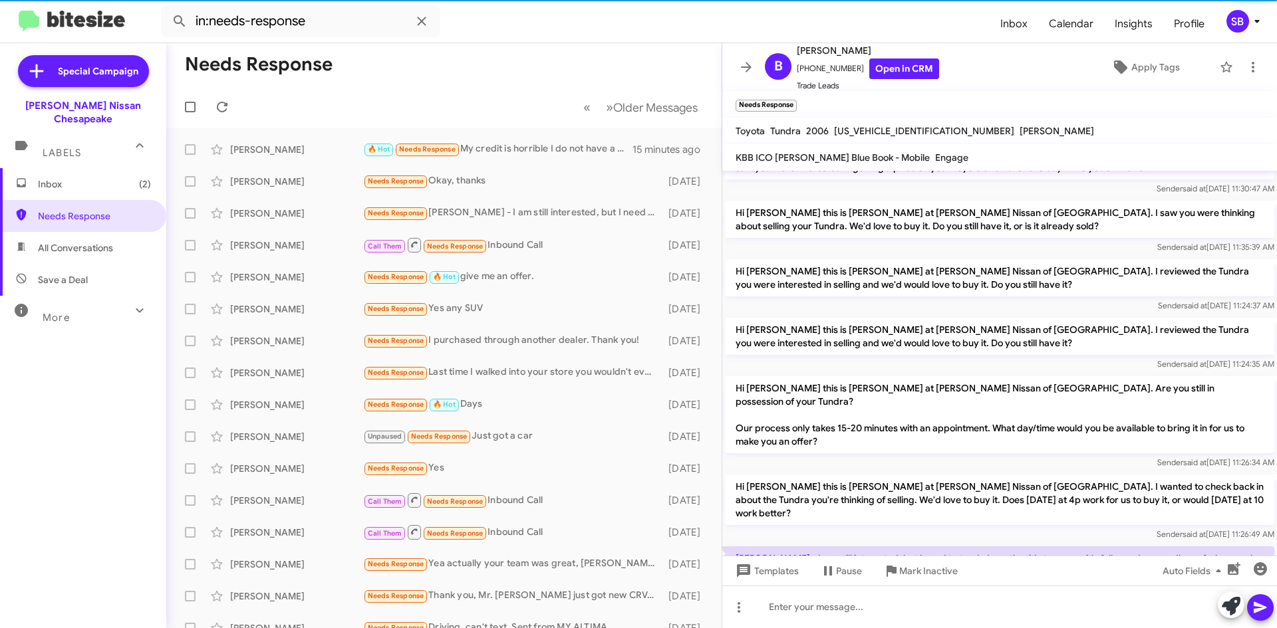
scroll to position [247, 0]
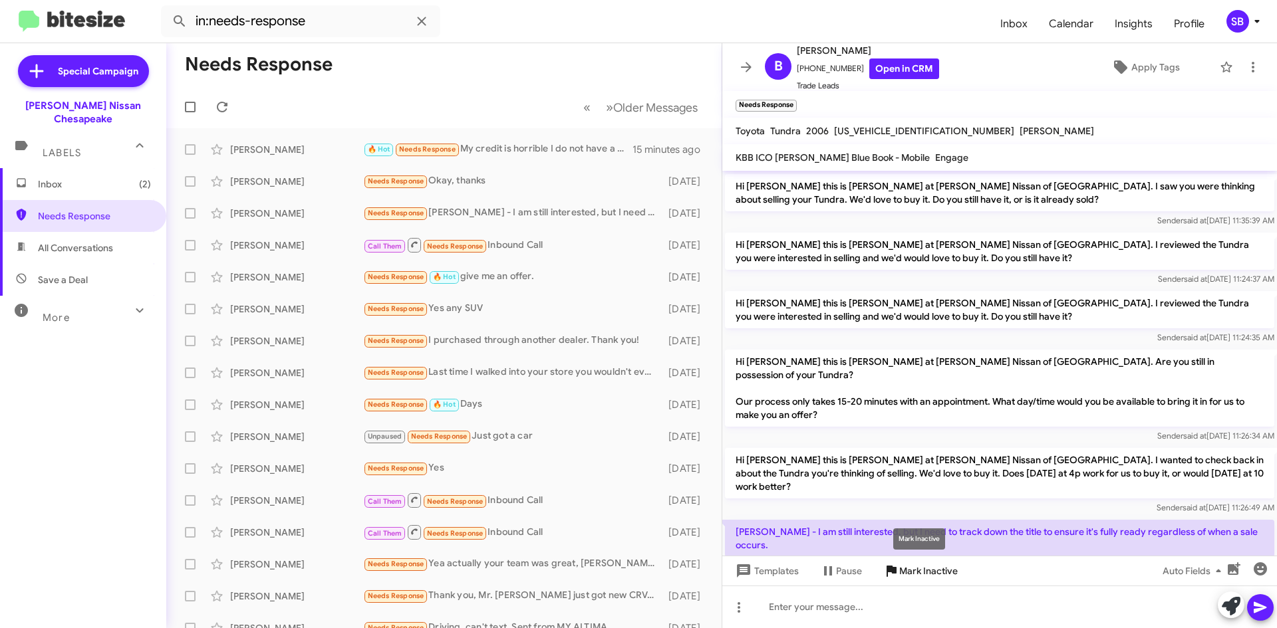
click at [916, 571] on span "Mark Inactive" at bounding box center [928, 571] width 59 height 24
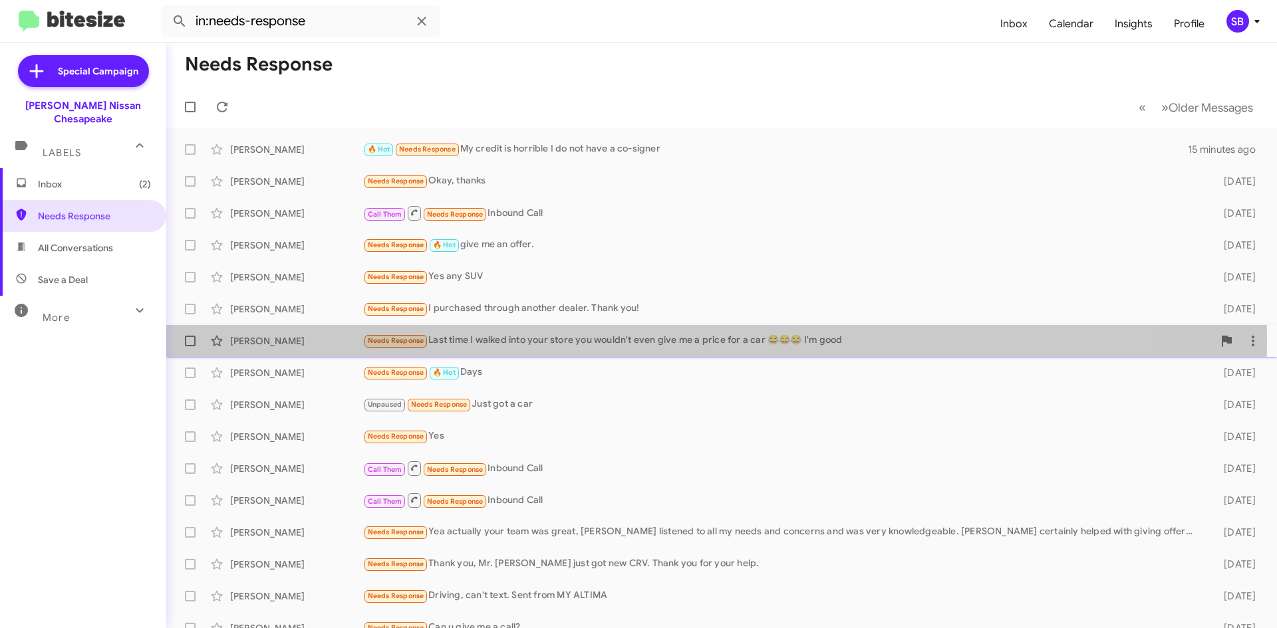
click at [620, 340] on div "Needs Response Last time I walked into your store you wouldn't even give me a p…" at bounding box center [788, 340] width 850 height 15
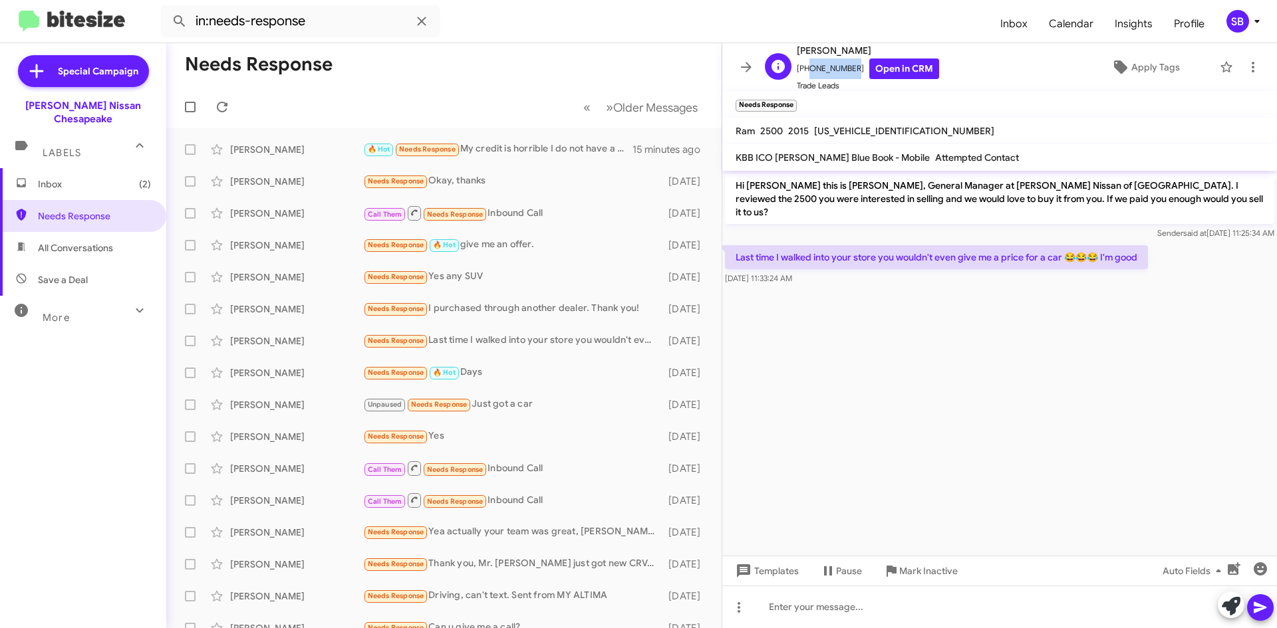
drag, startPoint x: 848, startPoint y: 70, endPoint x: 804, endPoint y: 76, distance: 44.4
click at [804, 76] on span "[PHONE_NUMBER] Open in CRM" at bounding box center [868, 69] width 142 height 21
copy span "8653963440"
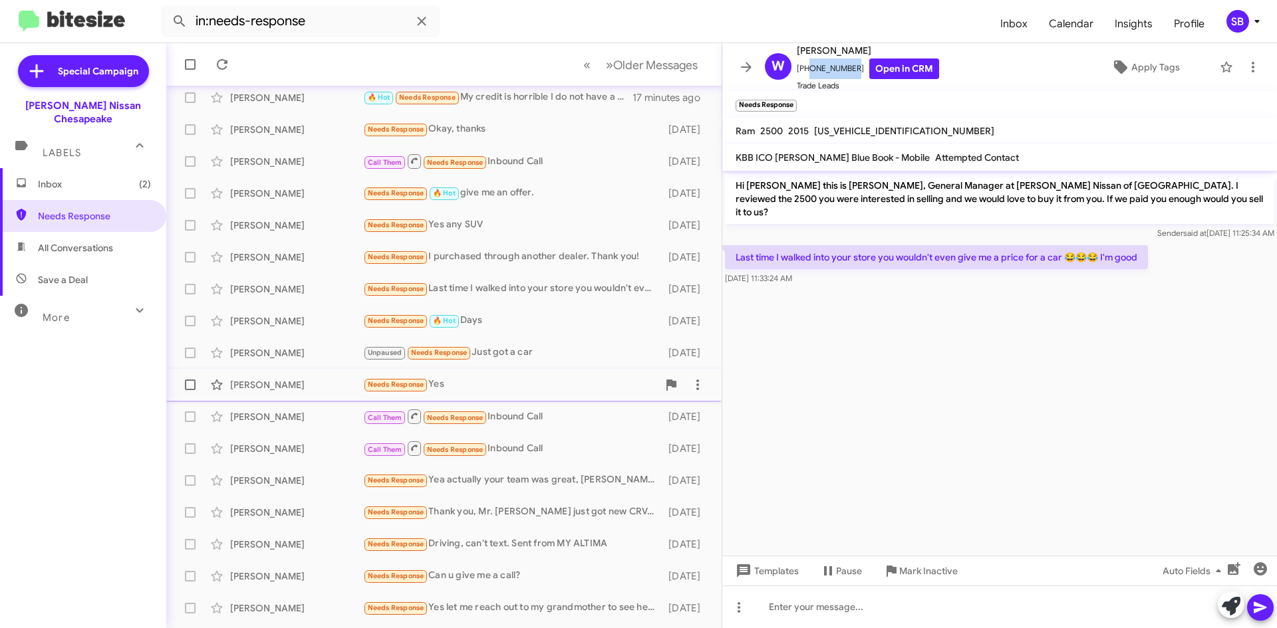
scroll to position [80, 0]
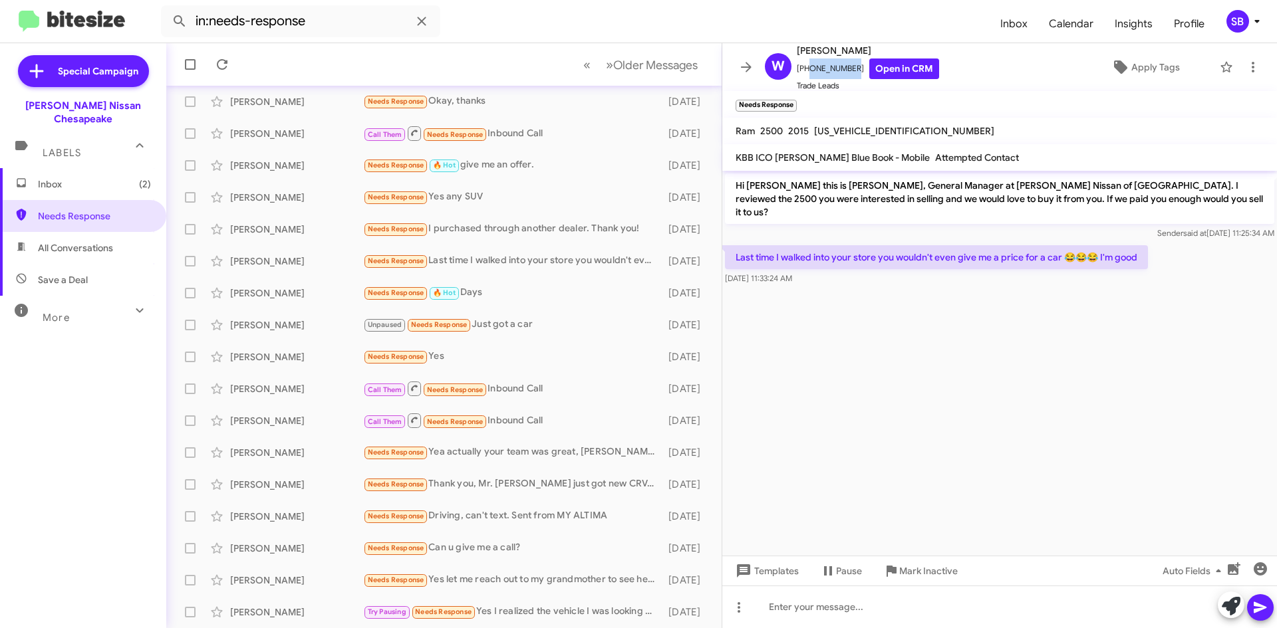
click at [70, 178] on span "Inbox (2)" at bounding box center [94, 184] width 113 height 13
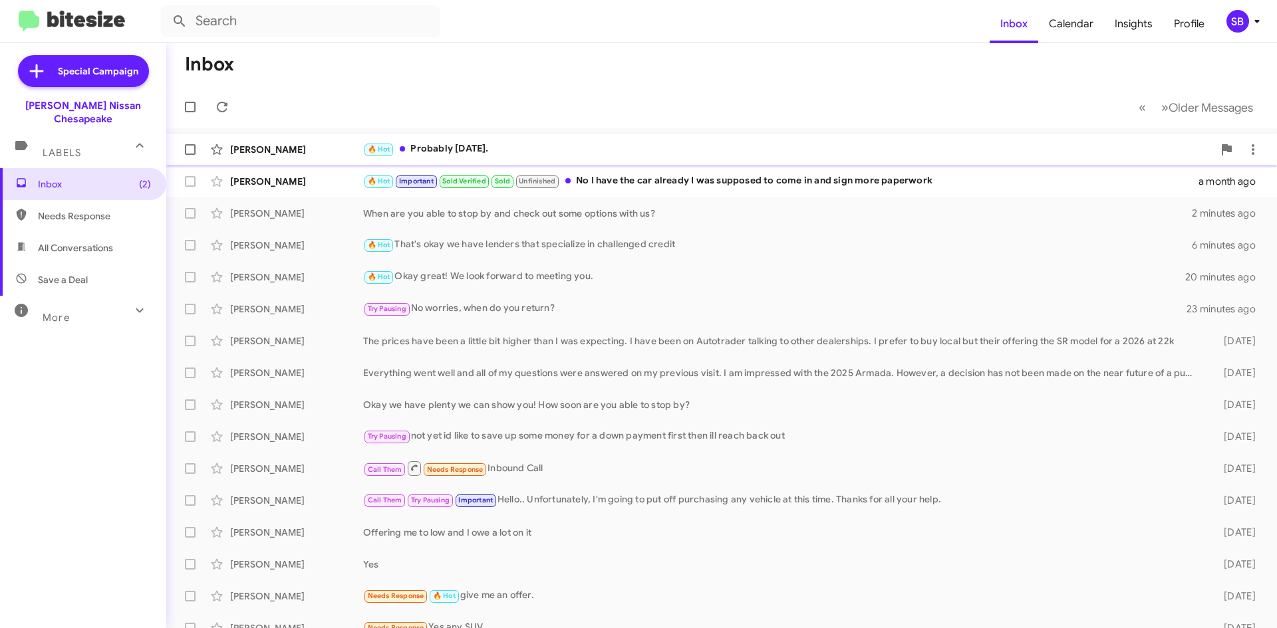
click at [524, 140] on div "[PERSON_NAME] 🔥 Hot Probably [DATE]. 2 hours ago" at bounding box center [721, 149] width 1089 height 27
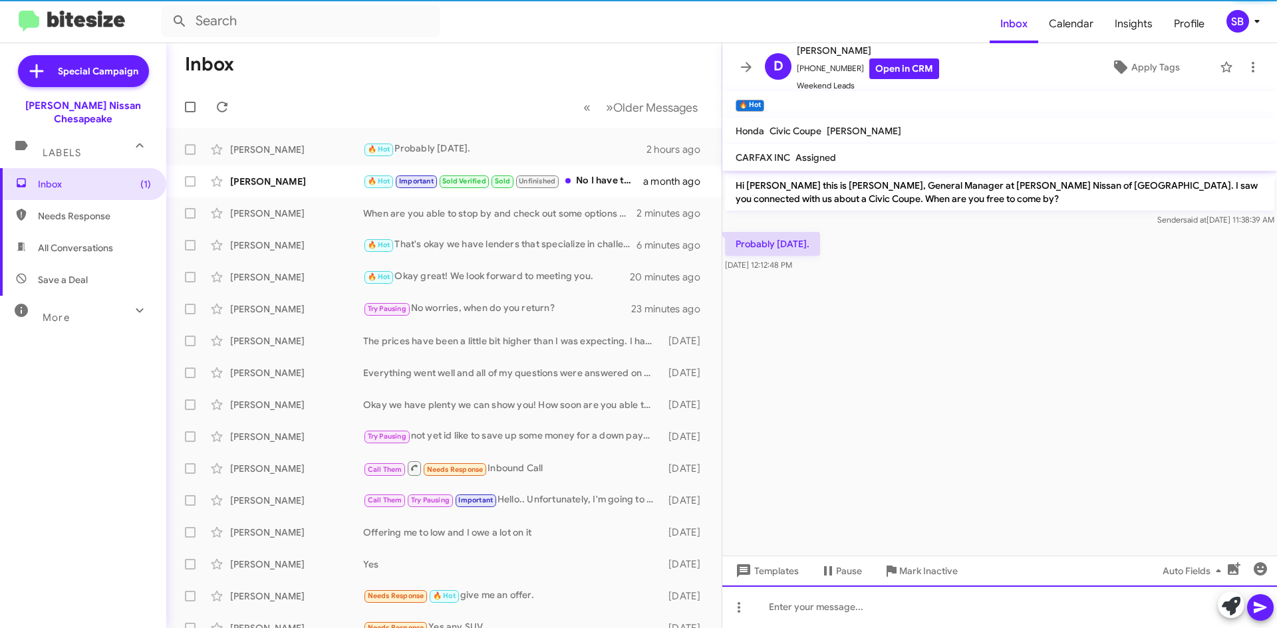
click at [850, 602] on div at bounding box center [999, 607] width 555 height 43
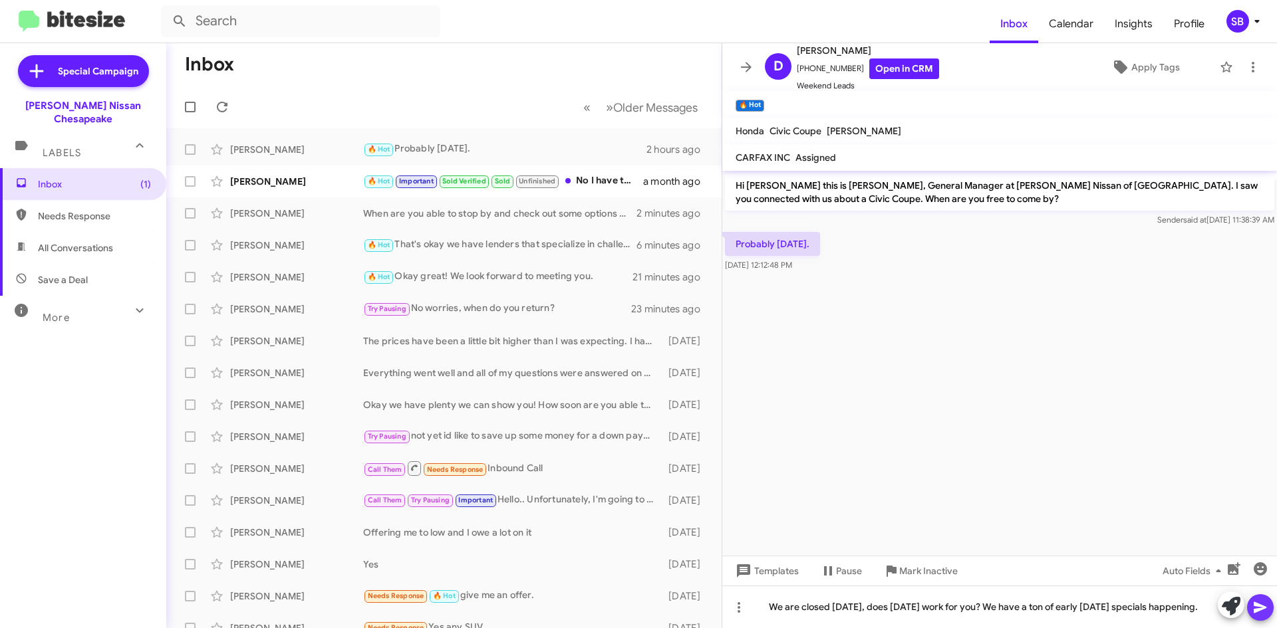
click at [1259, 611] on icon at bounding box center [1260, 607] width 13 height 11
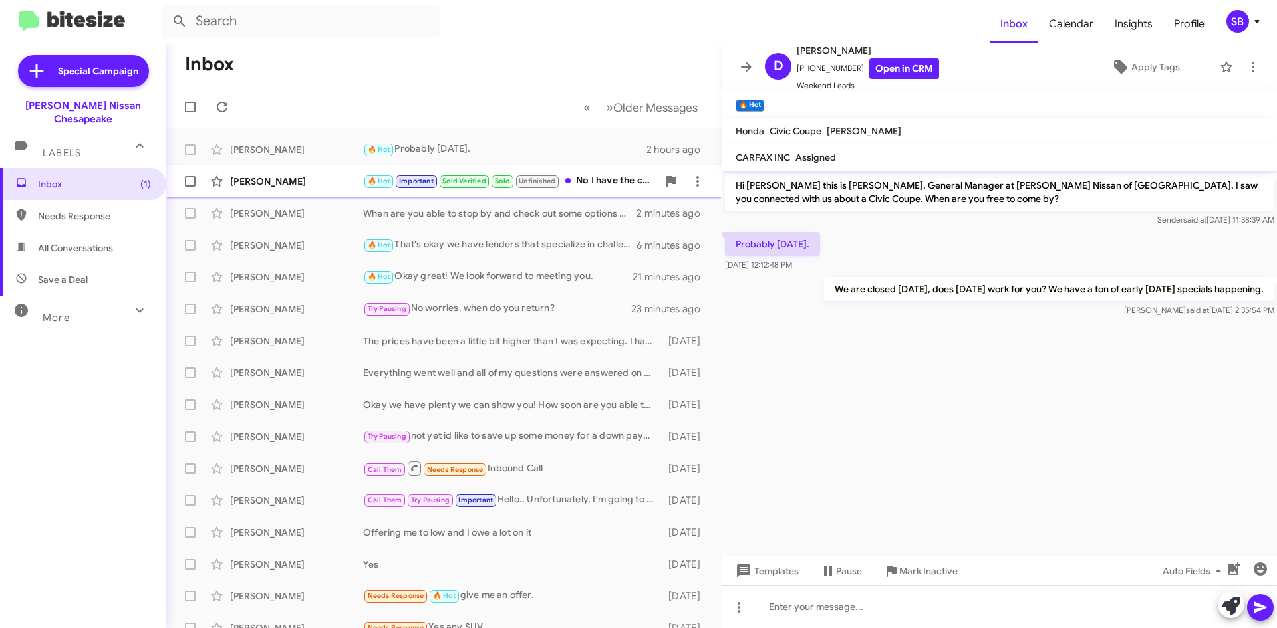
click at [578, 180] on div "🔥 Hot Important Sold Verified Sold Unfinished No I have the car already I was s…" at bounding box center [510, 181] width 295 height 15
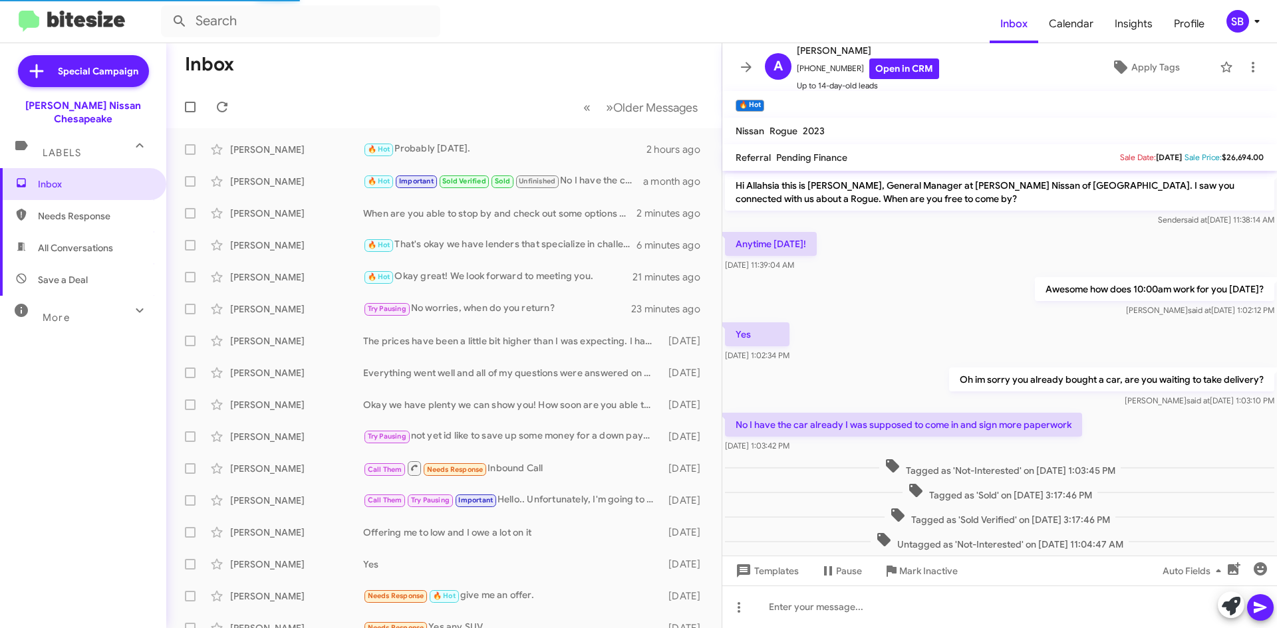
scroll to position [31, 0]
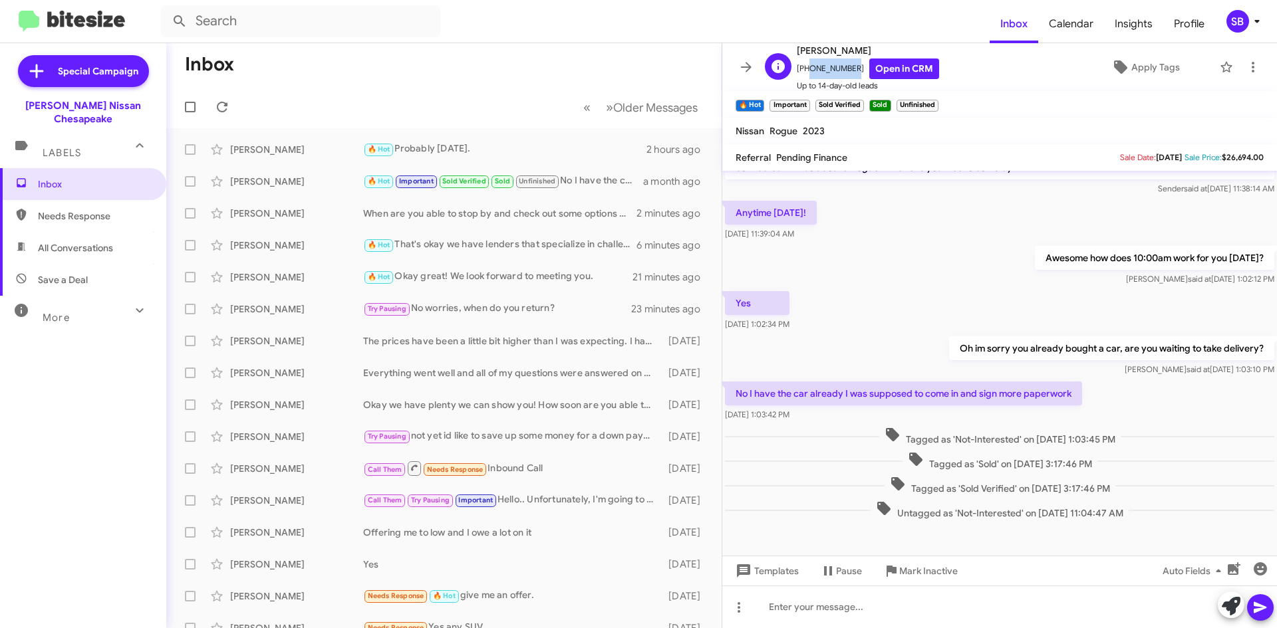
drag, startPoint x: 849, startPoint y: 71, endPoint x: 806, endPoint y: 75, distance: 42.7
click at [806, 75] on span "[PHONE_NUMBER] Open in CRM" at bounding box center [868, 69] width 142 height 21
copy span "9546692482"
click at [102, 209] on span "Needs Response" at bounding box center [94, 215] width 113 height 13
type input "in:needs-response"
